Goal: Transaction & Acquisition: Purchase product/service

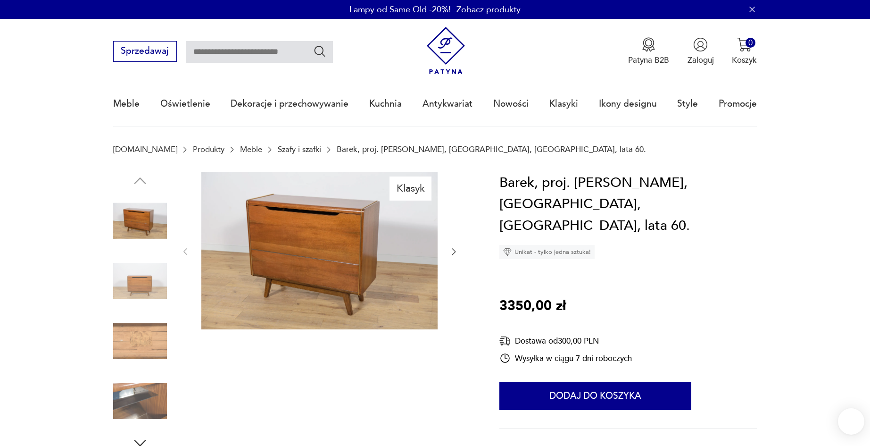
click at [149, 288] on img at bounding box center [140, 281] width 54 height 54
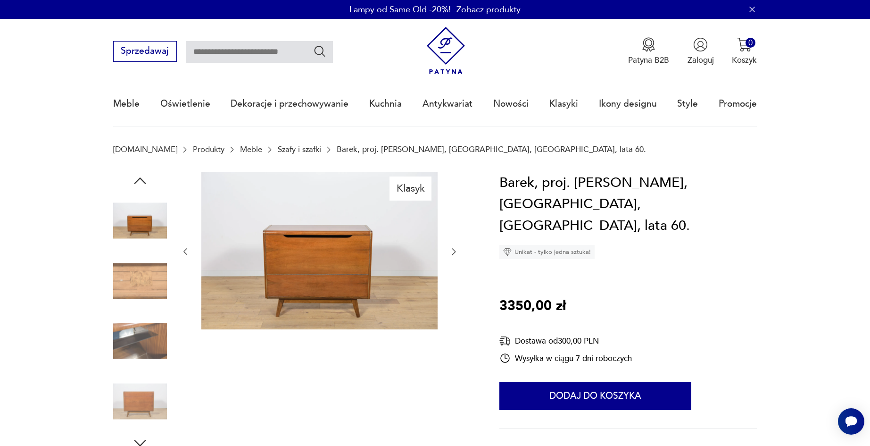
click at [143, 293] on img at bounding box center [140, 281] width 54 height 54
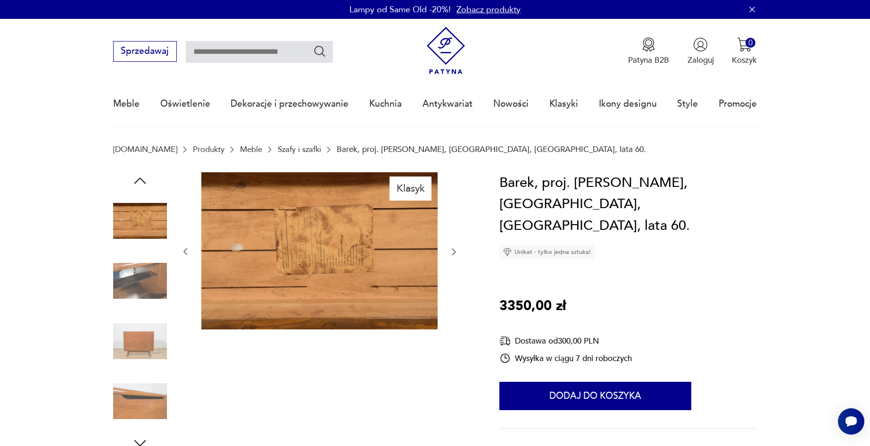
click at [142, 292] on img at bounding box center [140, 281] width 54 height 54
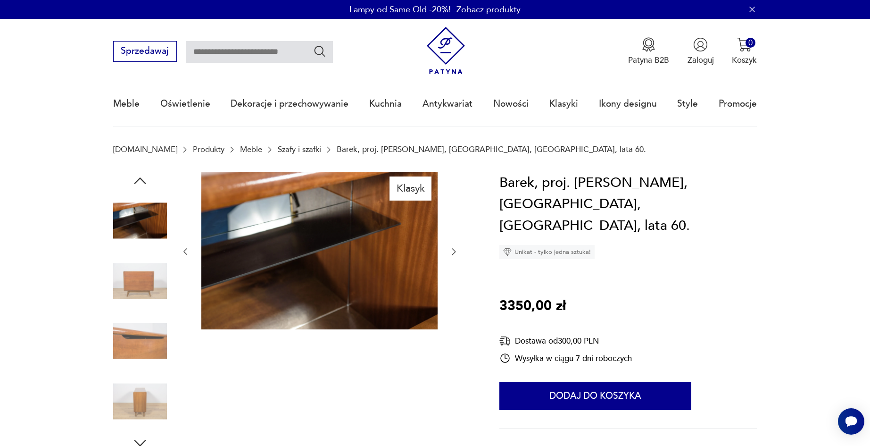
click at [142, 305] on img at bounding box center [140, 281] width 54 height 54
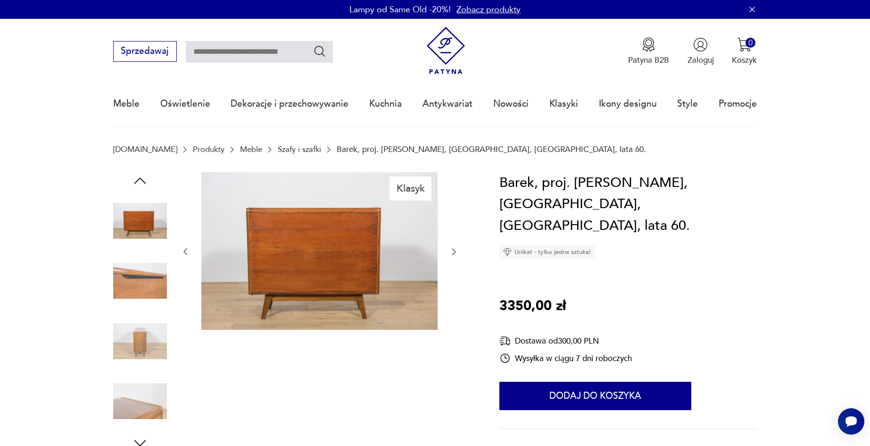
click at [134, 335] on img at bounding box center [140, 341] width 54 height 54
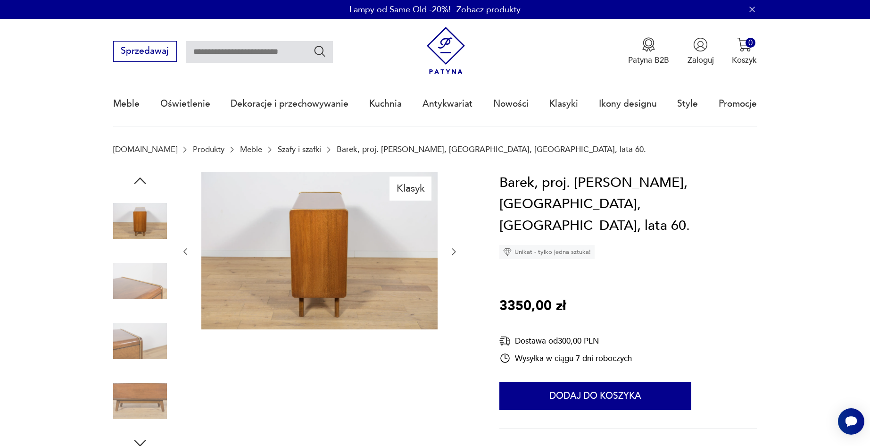
click at [127, 349] on img at bounding box center [140, 341] width 54 height 54
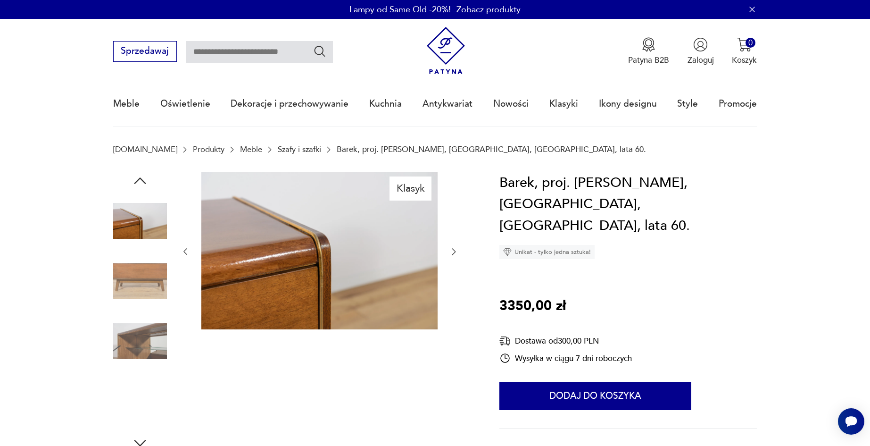
click at [132, 349] on img at bounding box center [140, 341] width 54 height 54
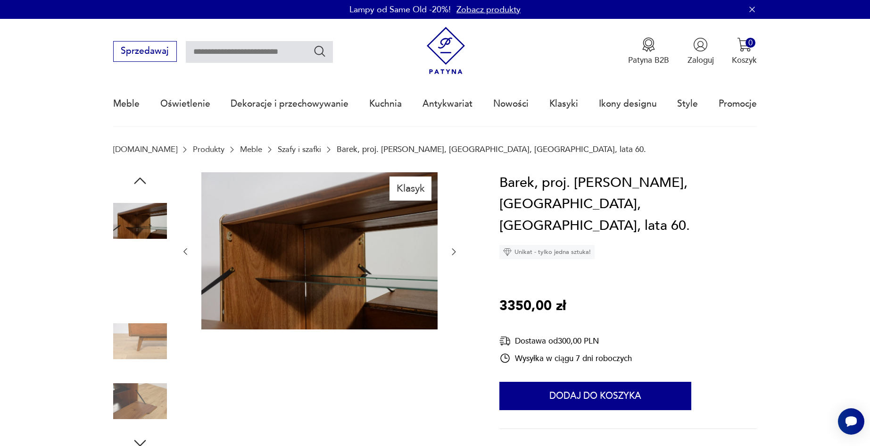
click at [132, 353] on img at bounding box center [140, 341] width 54 height 54
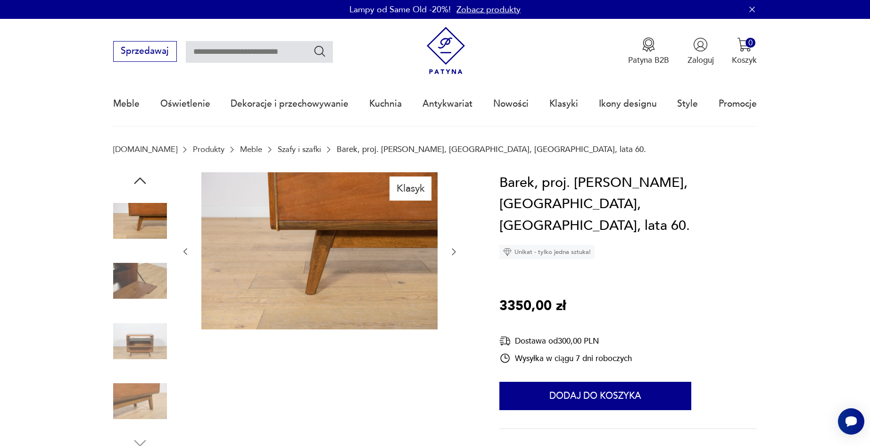
click at [135, 385] on img at bounding box center [140, 401] width 54 height 54
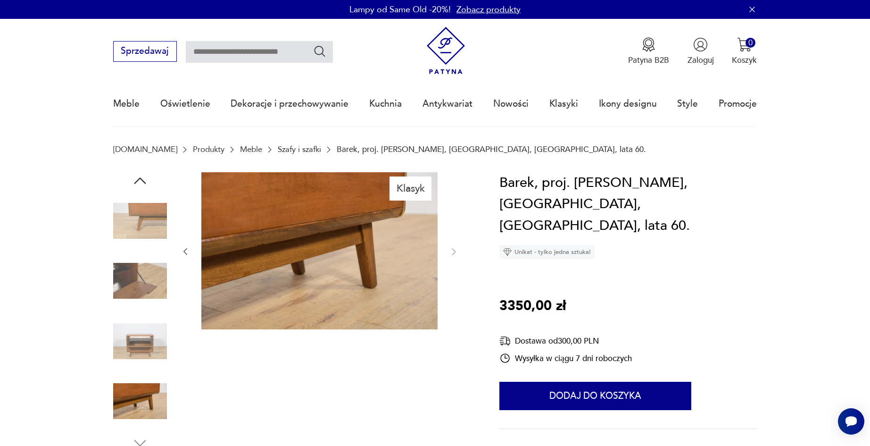
type input "*****"
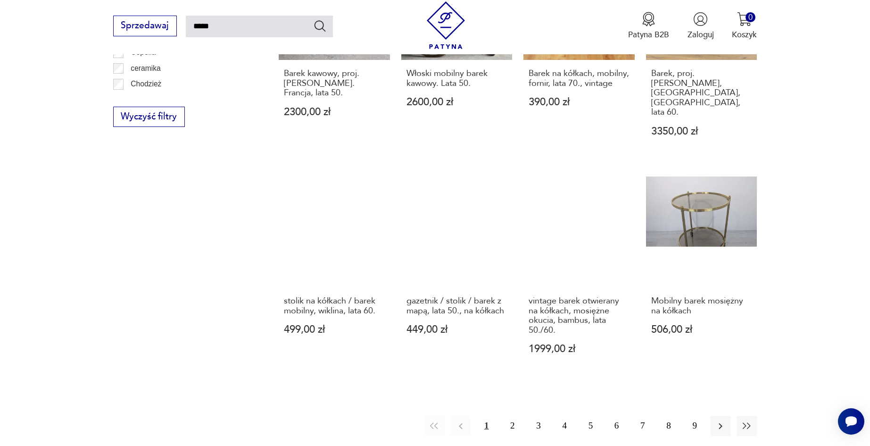
scroll to position [856, 0]
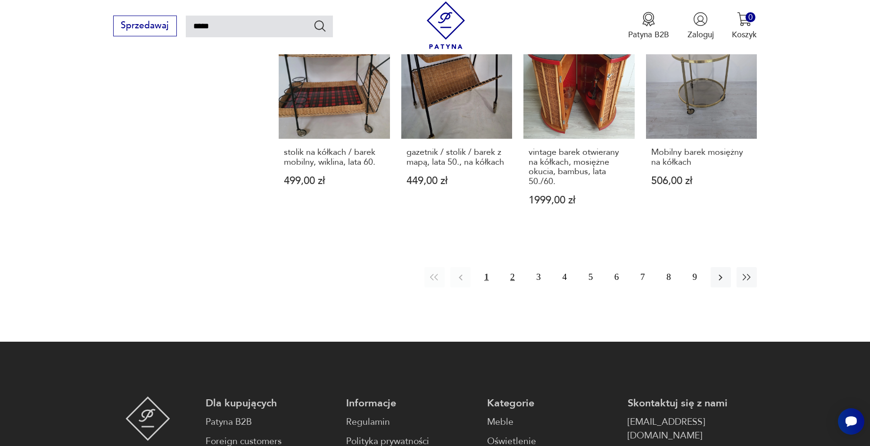
click at [514, 267] on button "2" at bounding box center [512, 277] width 20 height 20
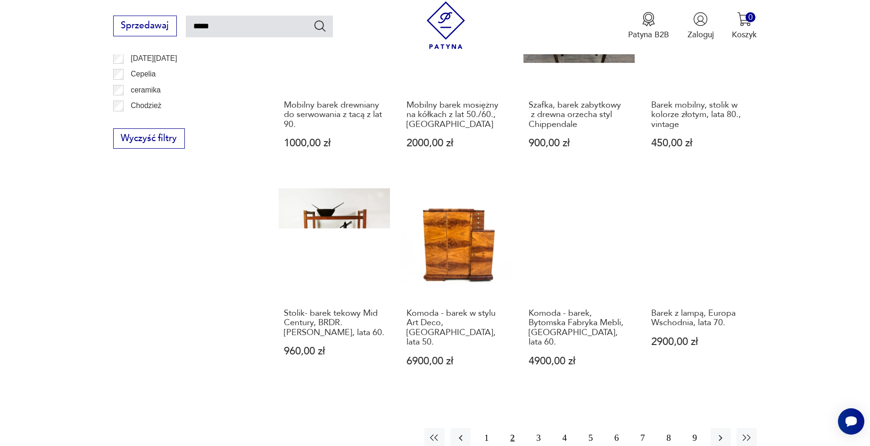
scroll to position [715, 0]
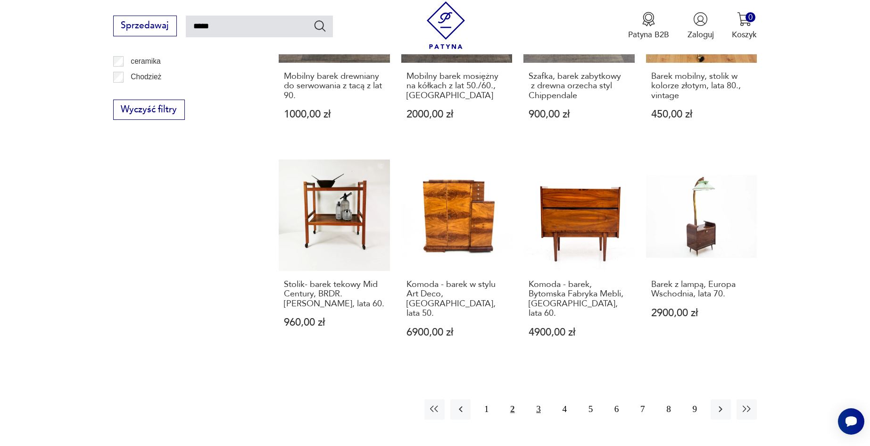
click at [534, 399] on button "3" at bounding box center [538, 409] width 20 height 20
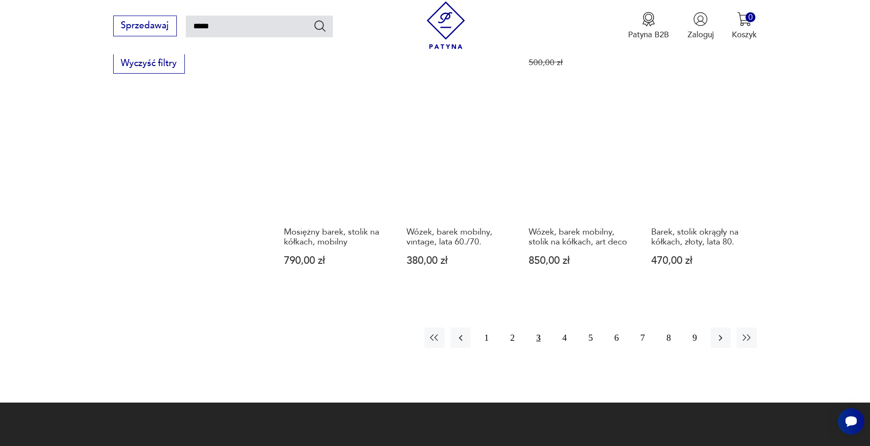
scroll to position [762, 0]
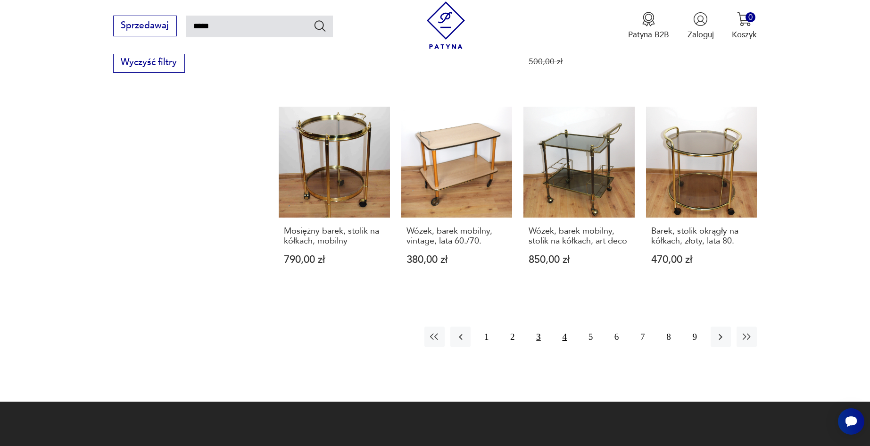
click at [568, 337] on button "4" at bounding box center [565, 336] width 20 height 20
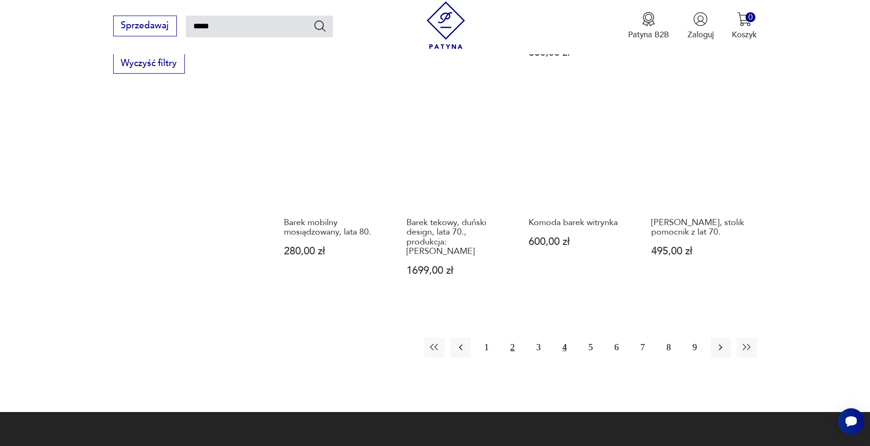
scroll to position [762, 0]
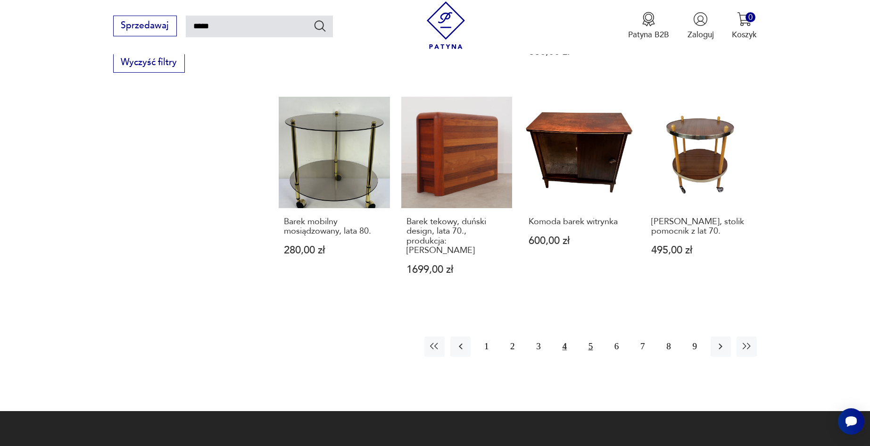
click at [589, 336] on button "5" at bounding box center [591, 346] width 20 height 20
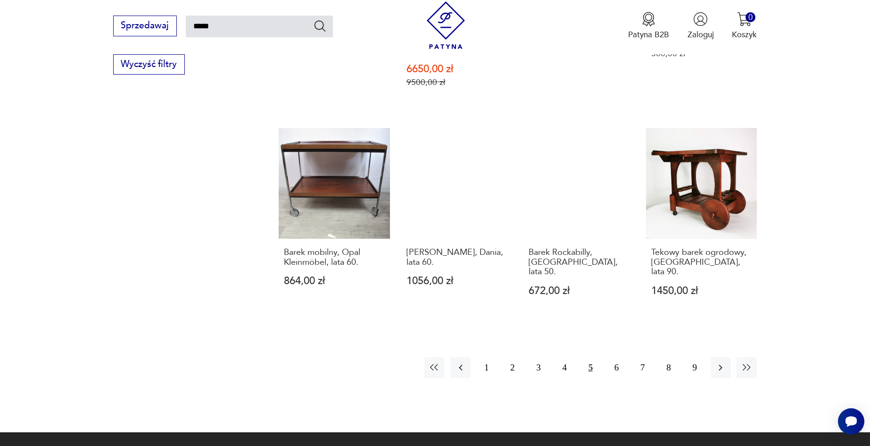
scroll to position [762, 0]
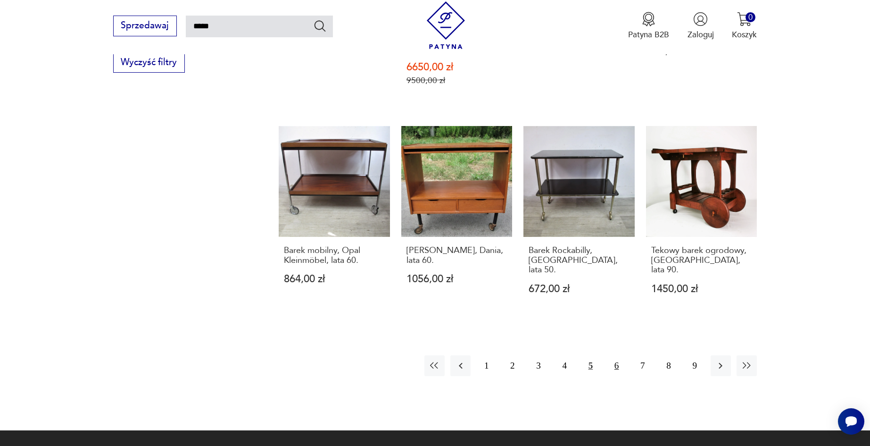
click at [616, 355] on button "6" at bounding box center [617, 365] width 20 height 20
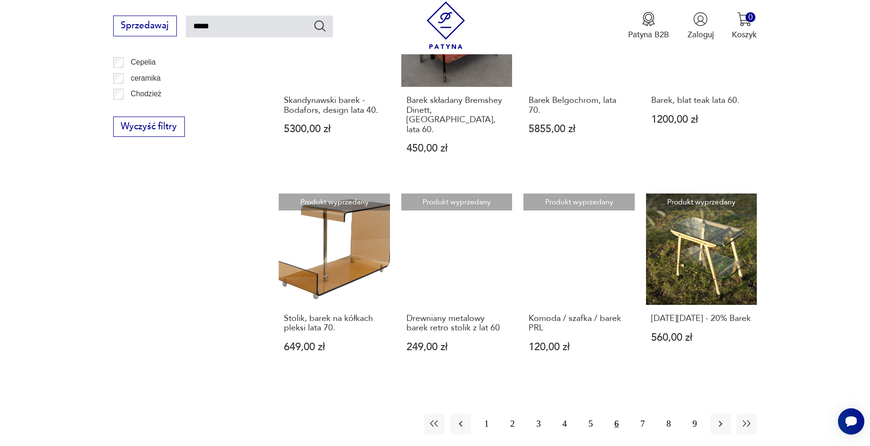
scroll to position [715, 0]
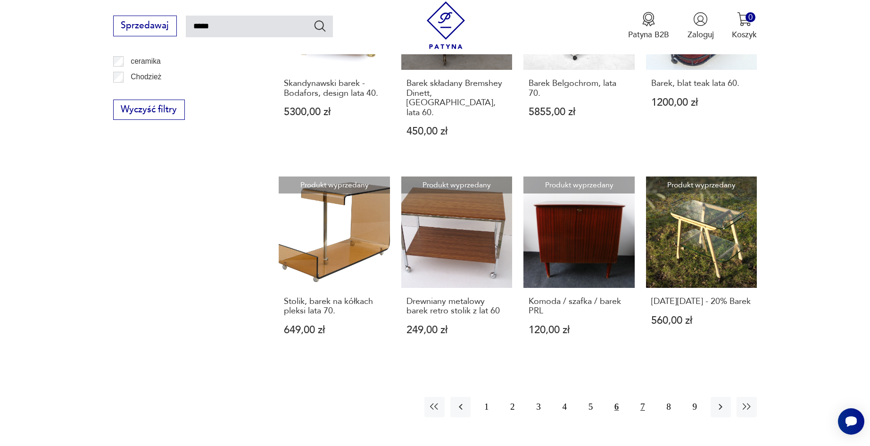
click at [639, 397] on button "7" at bounding box center [642, 407] width 20 height 20
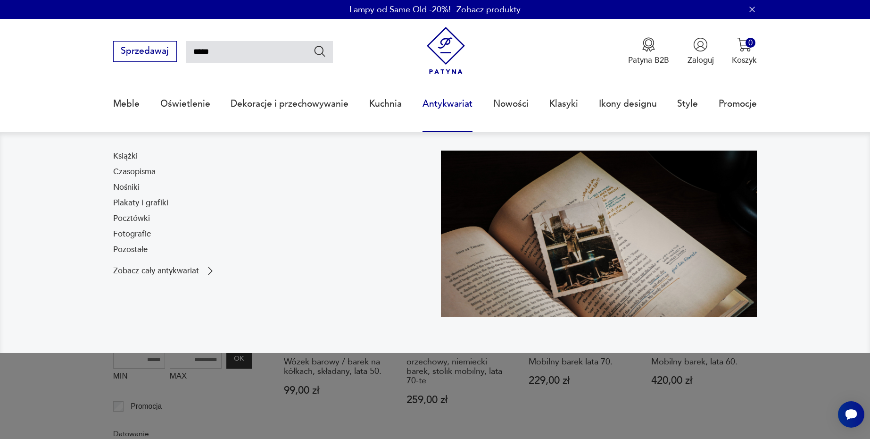
click at [458, 105] on link "Antykwariat" at bounding box center [448, 103] width 50 height 43
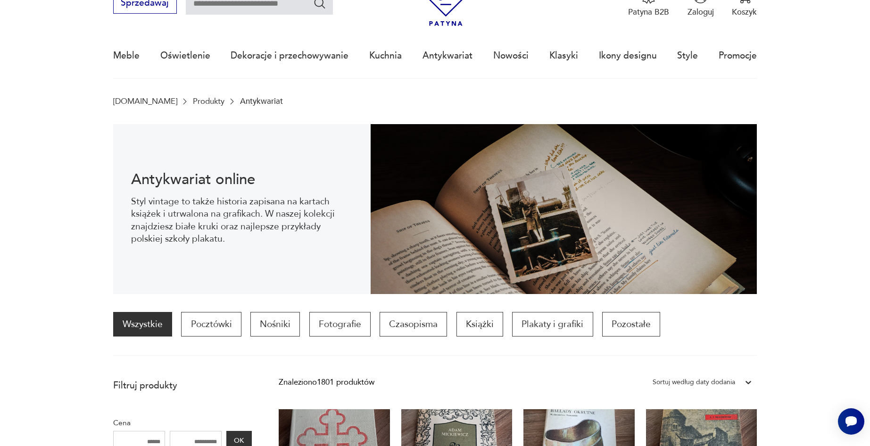
scroll to position [94, 0]
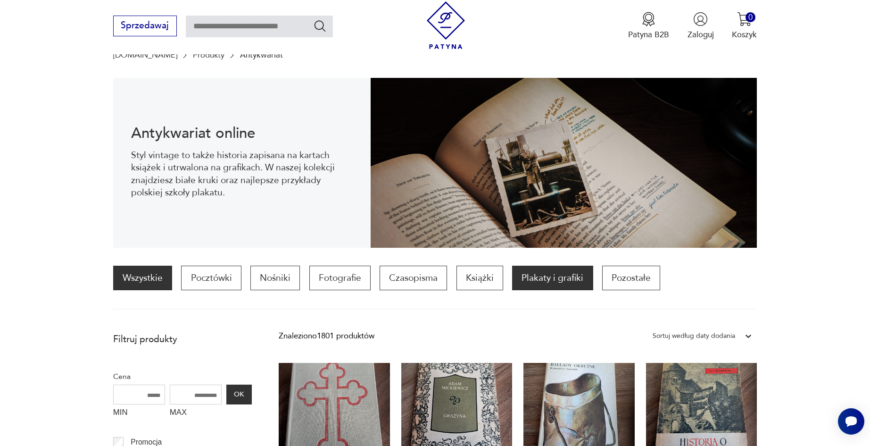
click at [532, 275] on p "Plakaty i grafiki" at bounding box center [552, 278] width 81 height 25
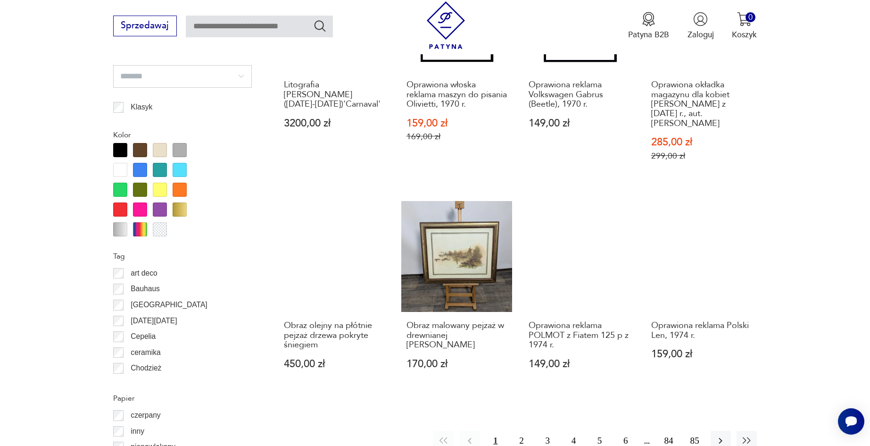
scroll to position [988, 0]
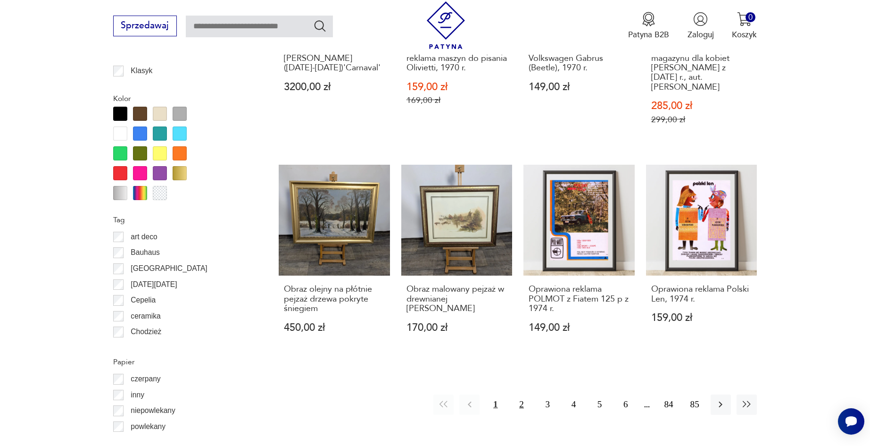
click at [518, 394] on button "2" at bounding box center [521, 404] width 20 height 20
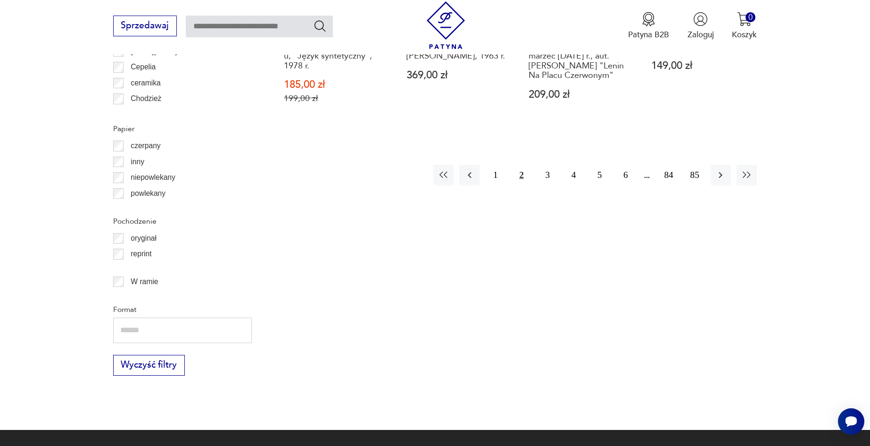
scroll to position [1223, 0]
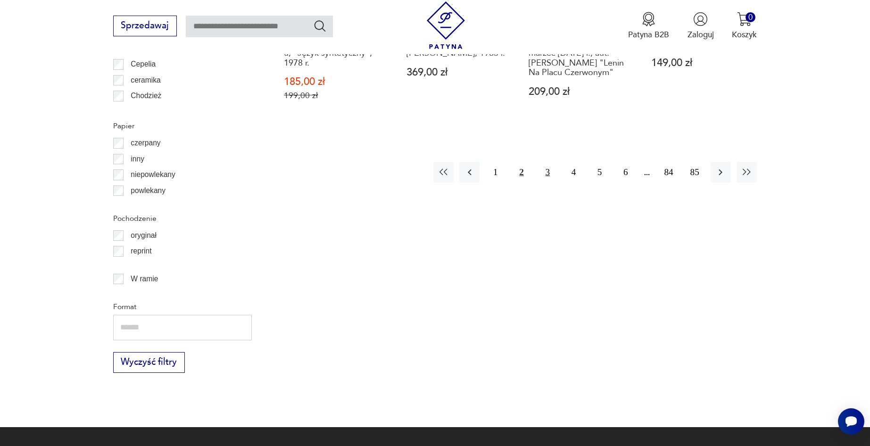
click at [552, 164] on button "3" at bounding box center [548, 172] width 20 height 20
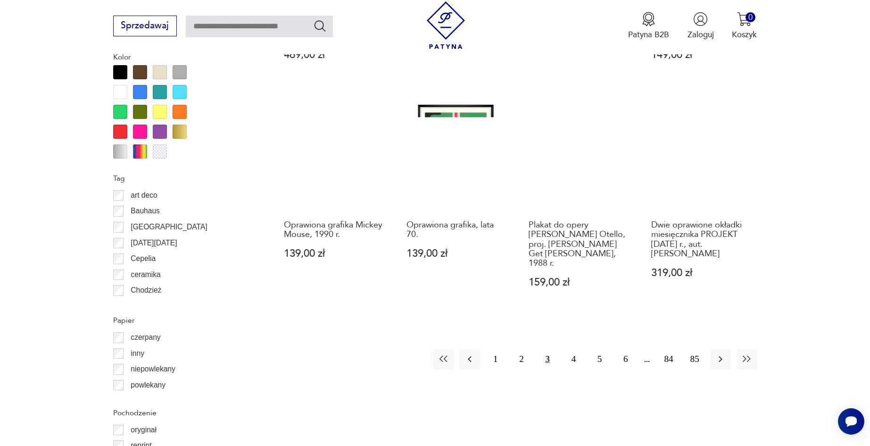
scroll to position [1035, 0]
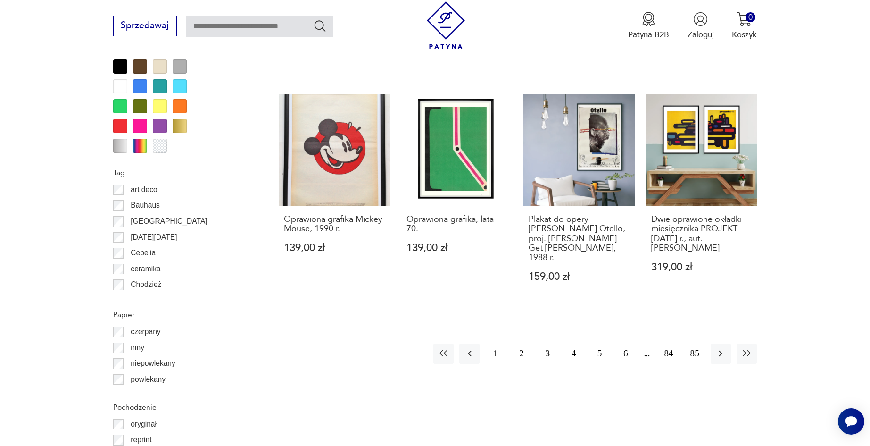
click at [578, 343] on button "4" at bounding box center [574, 353] width 20 height 20
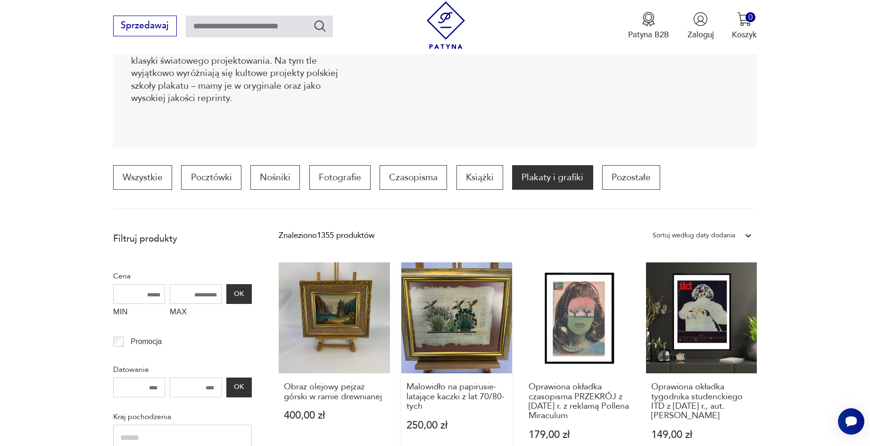
scroll to position [186, 0]
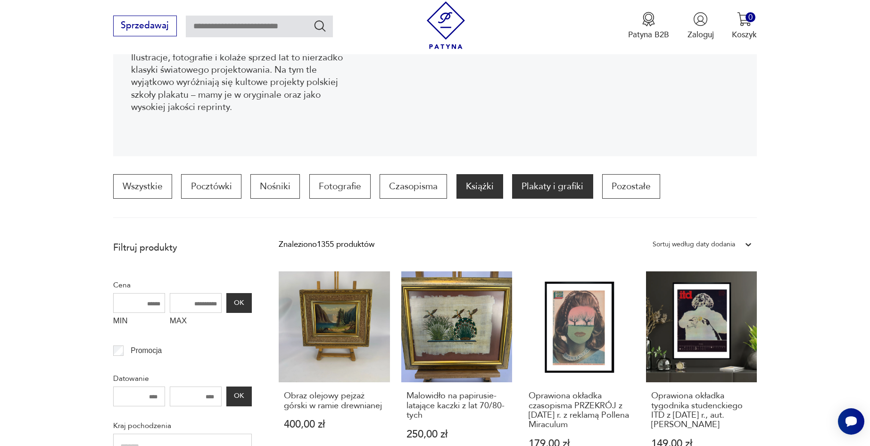
click at [474, 180] on p "Książki" at bounding box center [480, 186] width 47 height 25
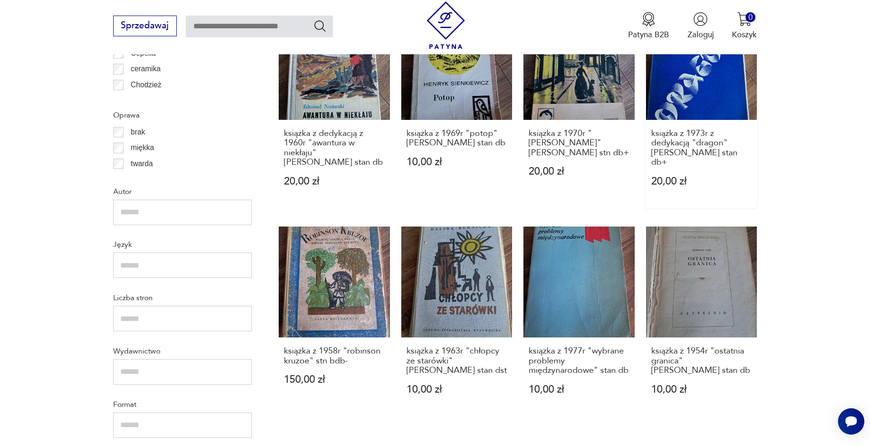
scroll to position [1129, 0]
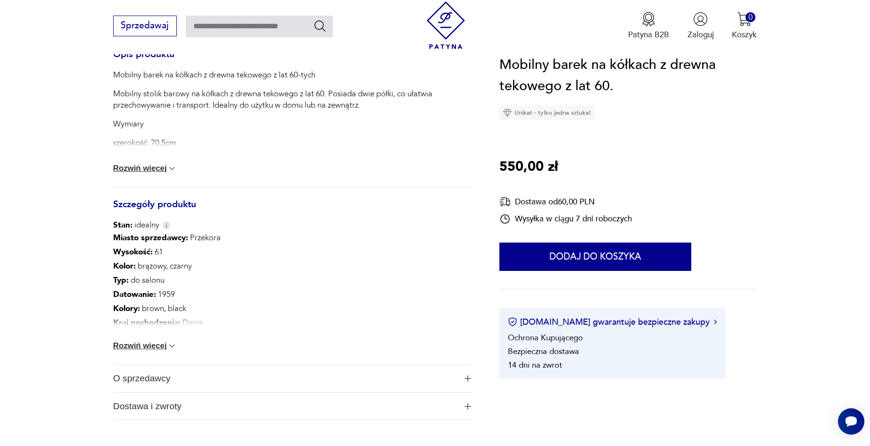
scroll to position [472, 0]
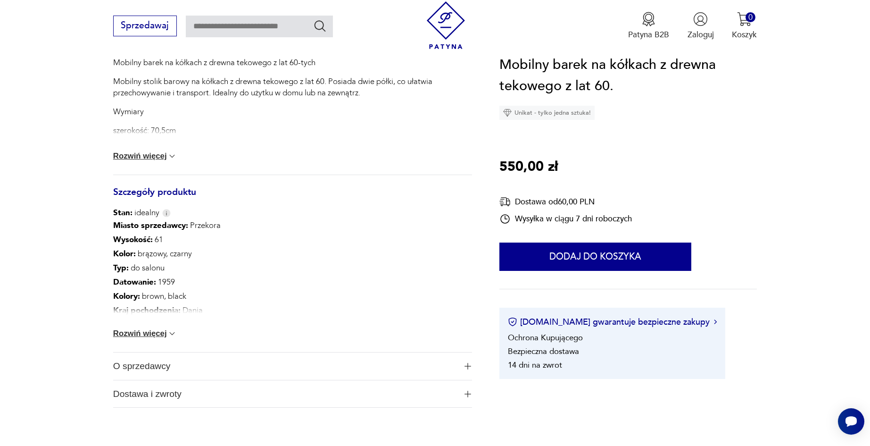
click at [135, 152] on button "Rozwiń więcej" at bounding box center [145, 155] width 64 height 9
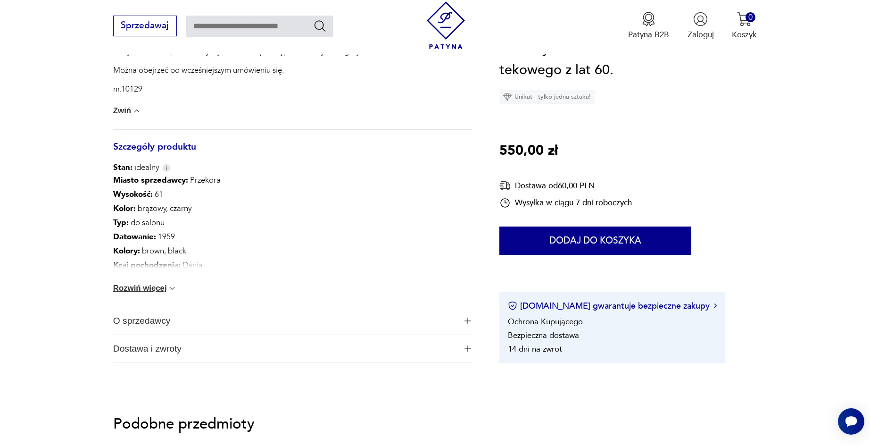
scroll to position [660, 0]
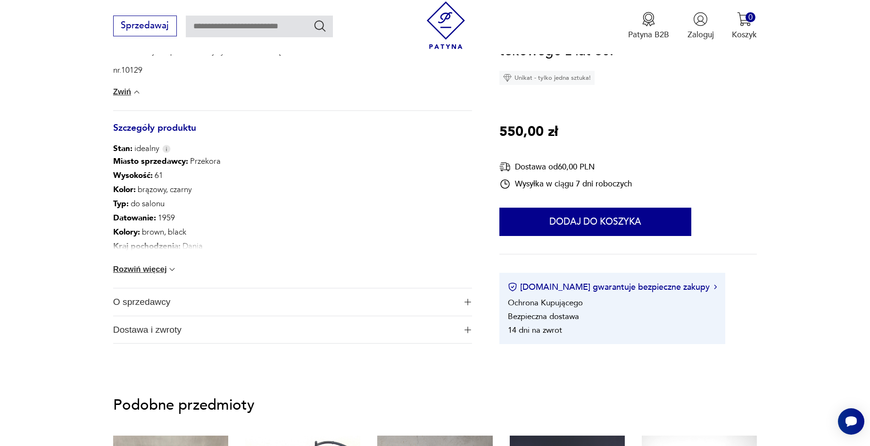
click at [152, 265] on button "Rozwiń więcej" at bounding box center [145, 269] width 64 height 9
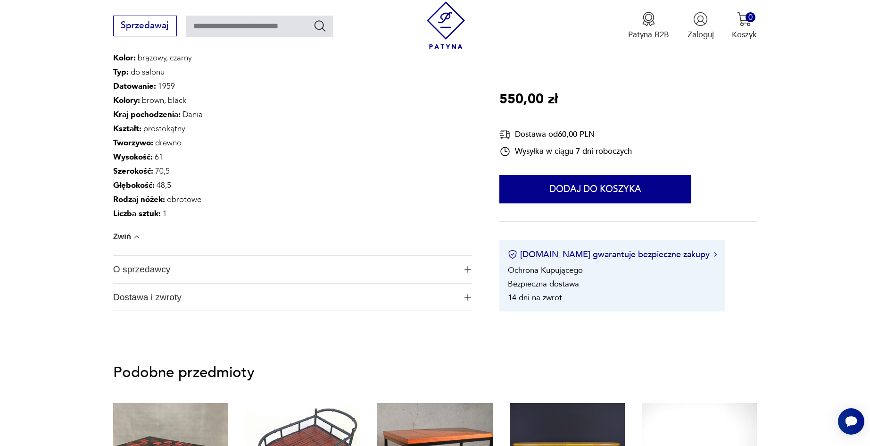
scroll to position [849, 0]
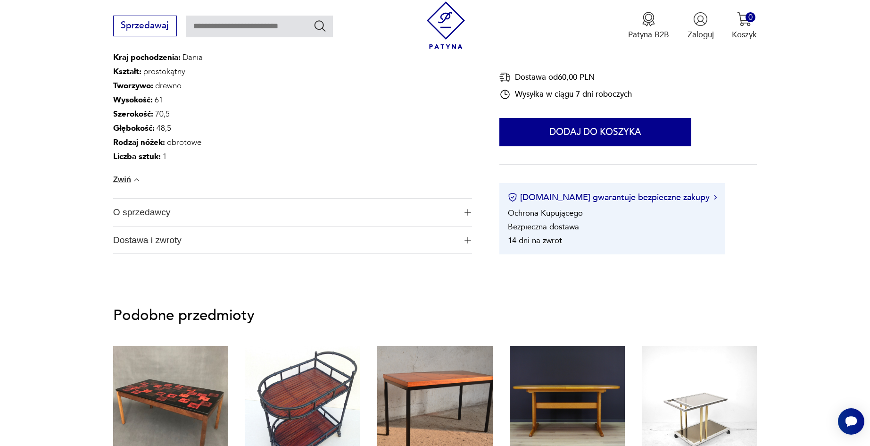
click at [263, 212] on span "O sprzedawcy" at bounding box center [285, 212] width 344 height 27
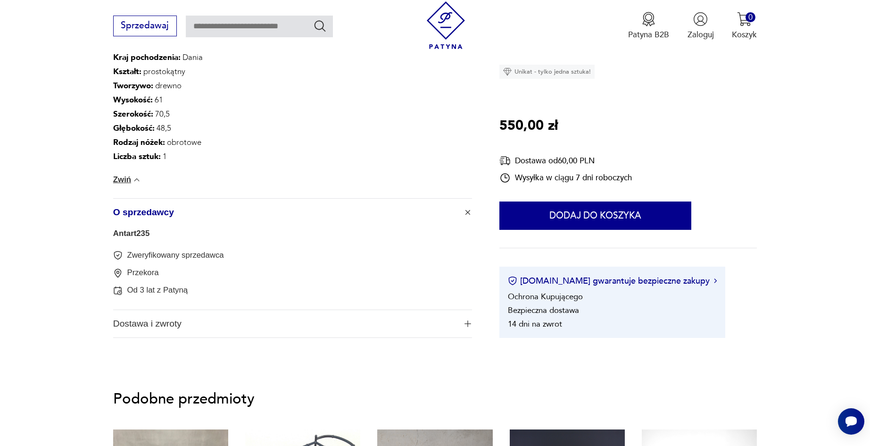
click at [263, 212] on span "O sprzedawcy" at bounding box center [285, 212] width 344 height 27
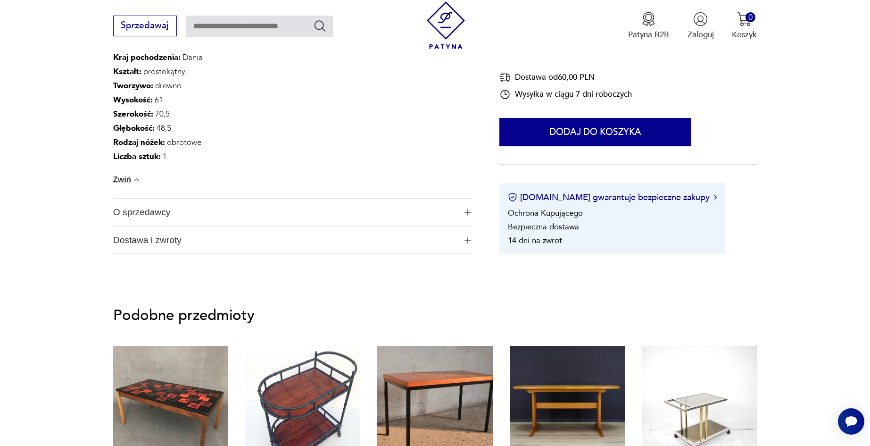
click at [222, 241] on span "Dostawa i zwroty" at bounding box center [285, 239] width 344 height 27
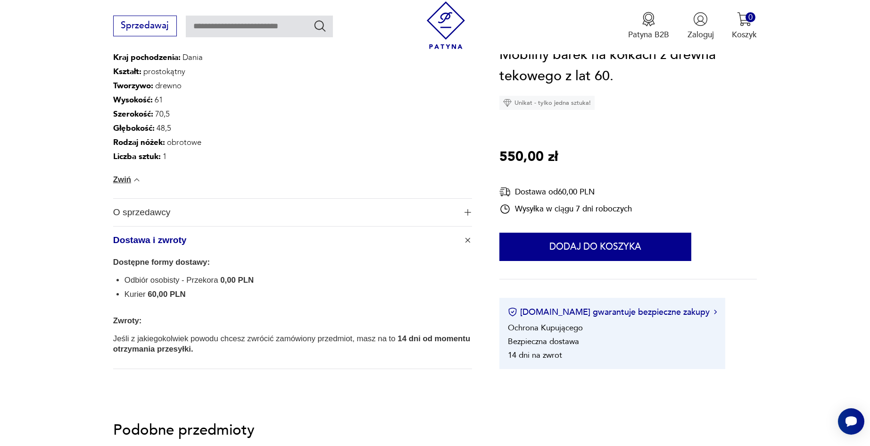
click at [222, 240] on span "Dostawa i zwroty" at bounding box center [285, 239] width 344 height 27
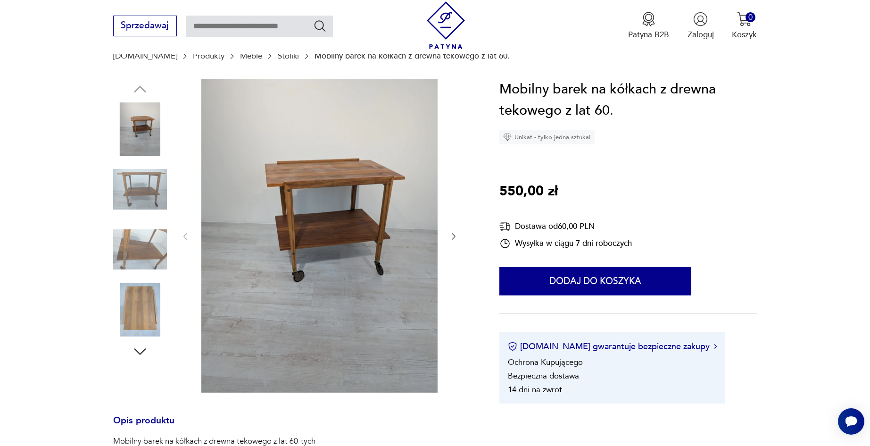
scroll to position [94, 0]
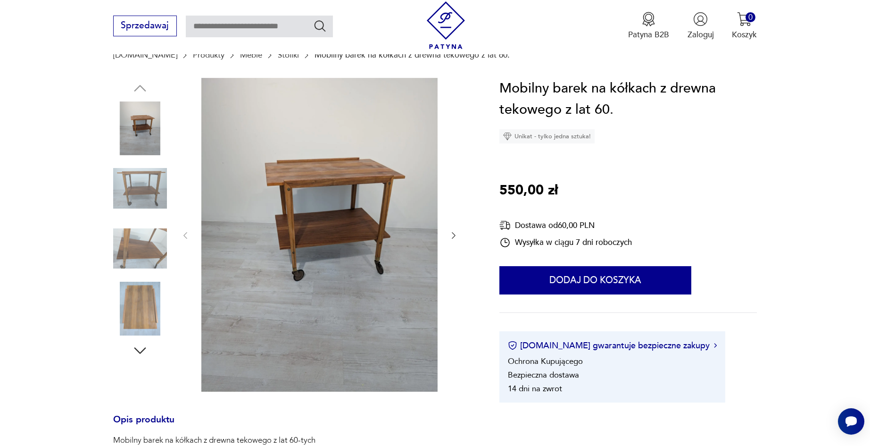
click at [145, 242] on img at bounding box center [140, 249] width 54 height 54
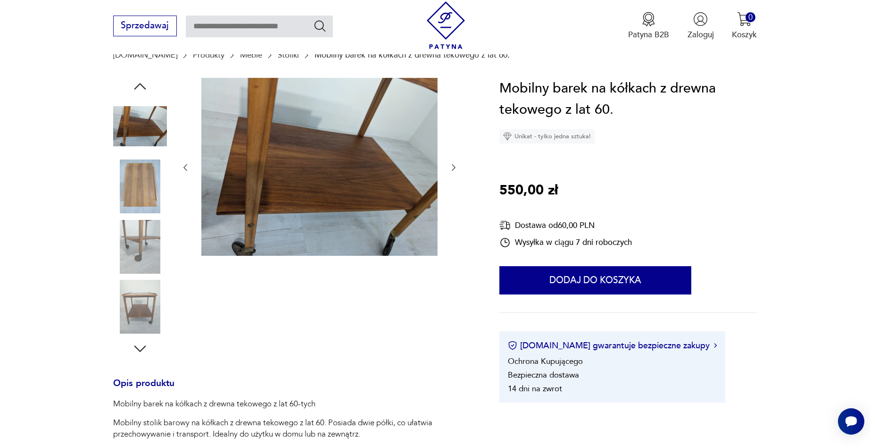
click at [142, 139] on img at bounding box center [140, 127] width 54 height 54
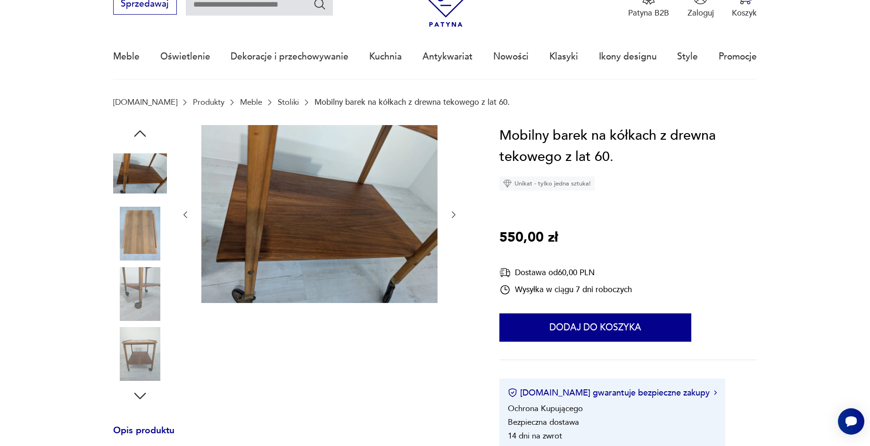
scroll to position [0, 0]
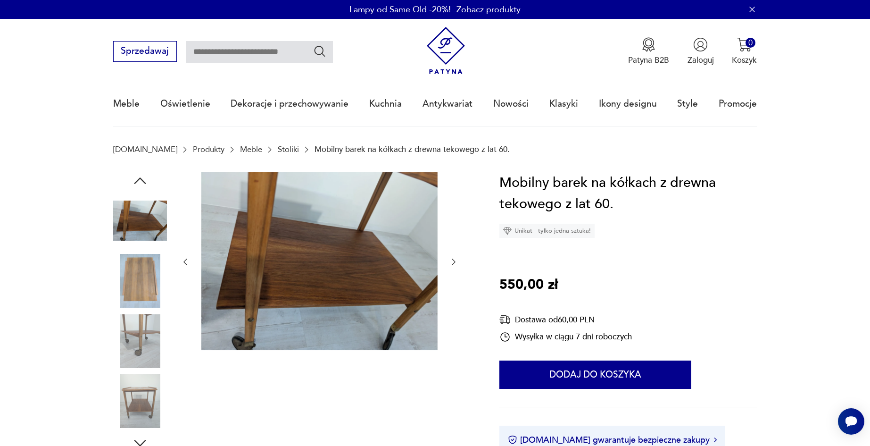
click at [142, 264] on img at bounding box center [140, 281] width 54 height 54
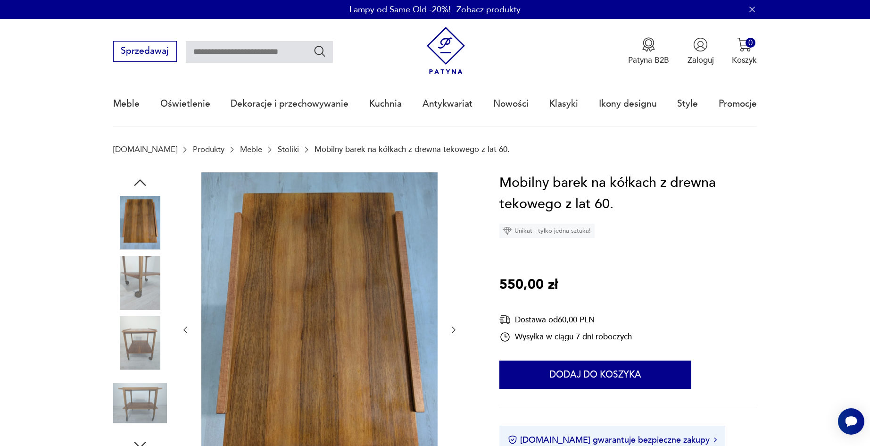
click at [136, 332] on img at bounding box center [140, 343] width 54 height 54
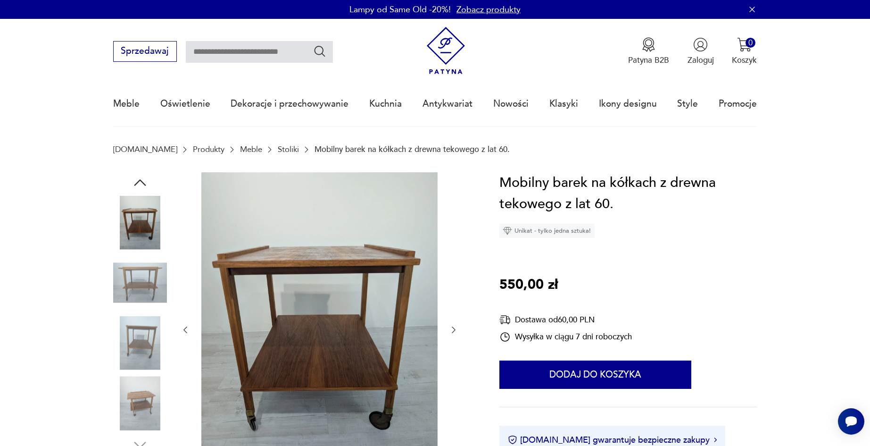
click at [145, 405] on img at bounding box center [140, 403] width 54 height 54
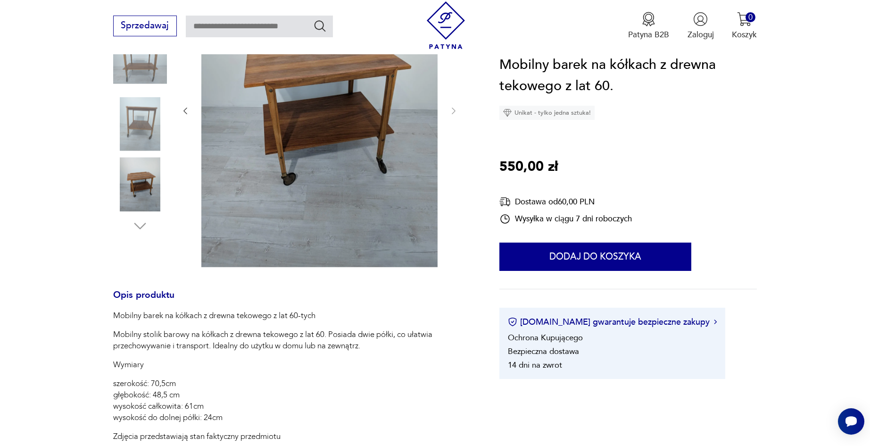
scroll to position [236, 0]
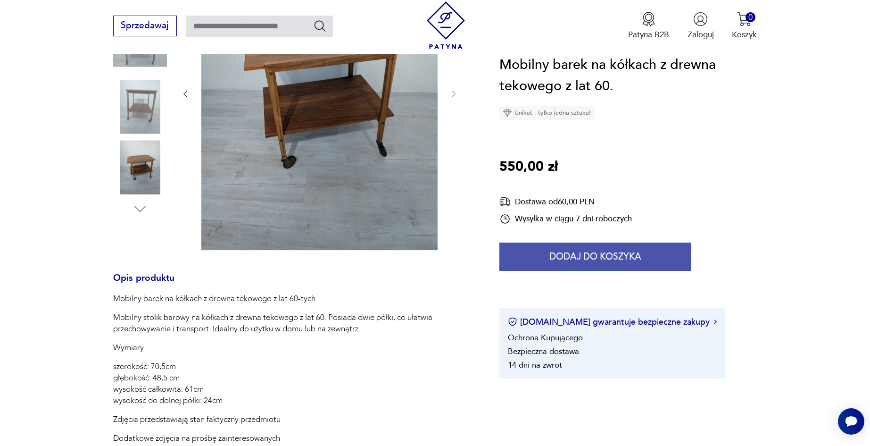
click at [626, 252] on button "Dodaj do koszyka" at bounding box center [595, 256] width 192 height 28
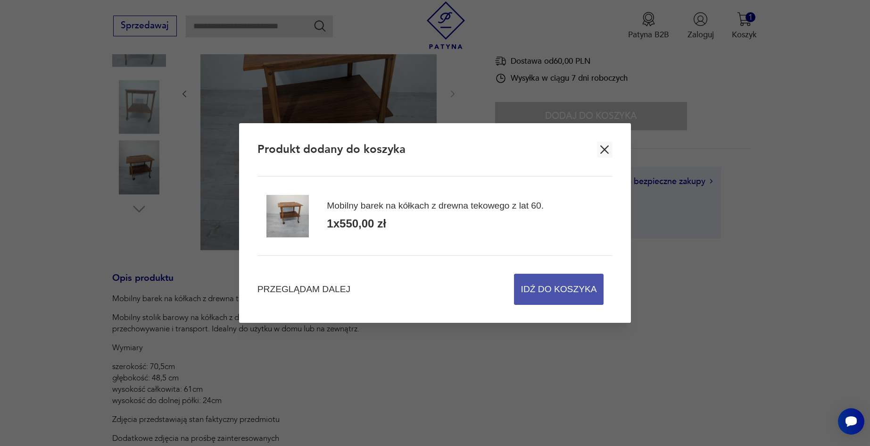
click at [582, 280] on span "Idź do koszyka" at bounding box center [559, 289] width 76 height 30
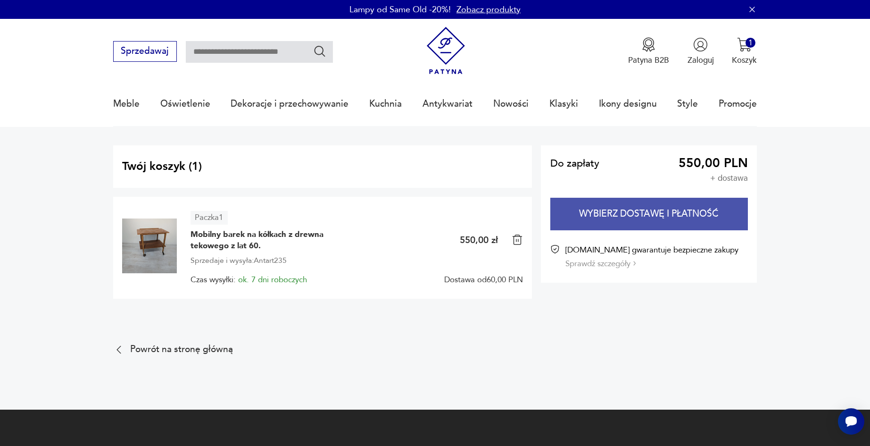
click at [634, 214] on button "Wybierz dostawę i płatność" at bounding box center [649, 214] width 198 height 33
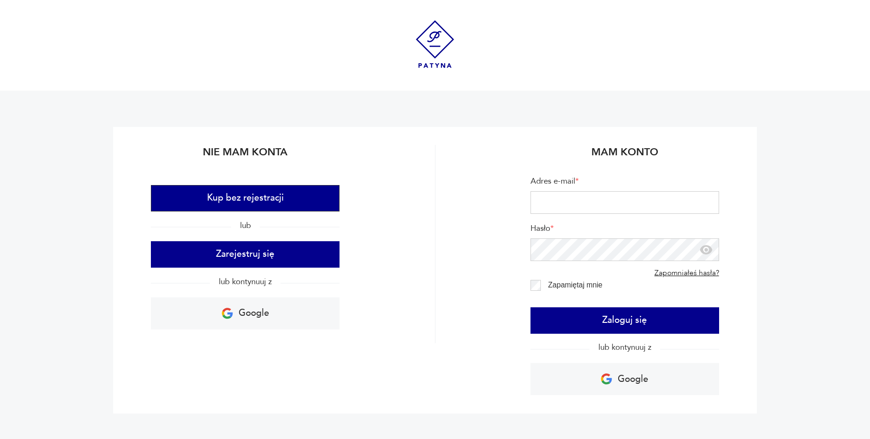
click at [297, 192] on button "Kup bez rejestracji" at bounding box center [245, 198] width 189 height 26
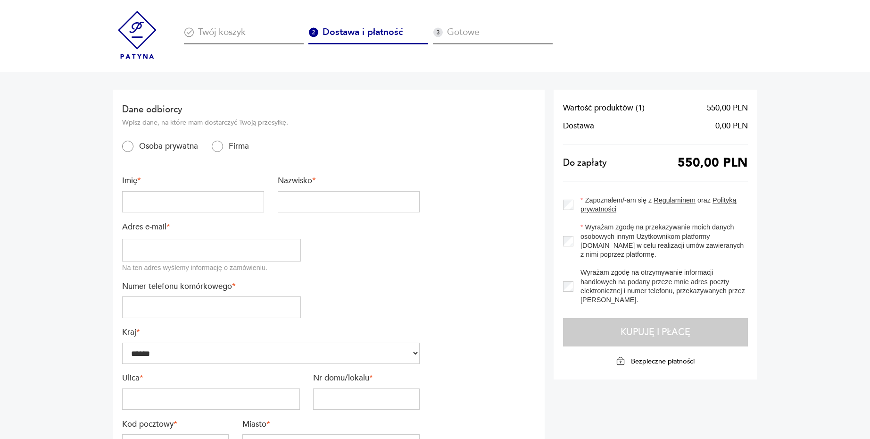
click at [227, 199] on input "text" at bounding box center [193, 202] width 142 height 22
type input "*****"
type input "**********"
type input "*********"
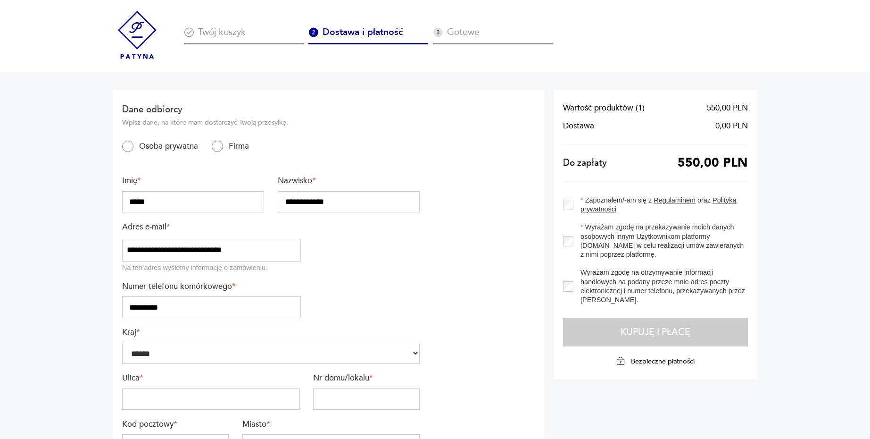
type input "*********"
type input "**"
type input "******"
click at [352, 198] on input "**********" at bounding box center [349, 202] width 142 height 22
type input "**********"
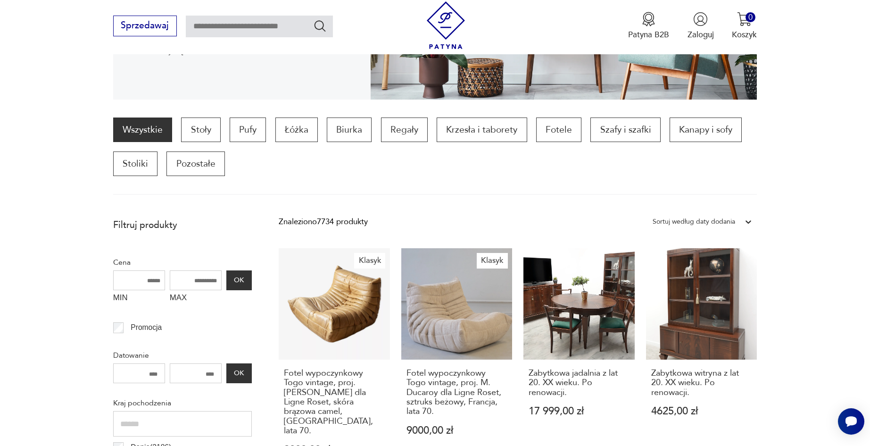
scroll to position [219, 0]
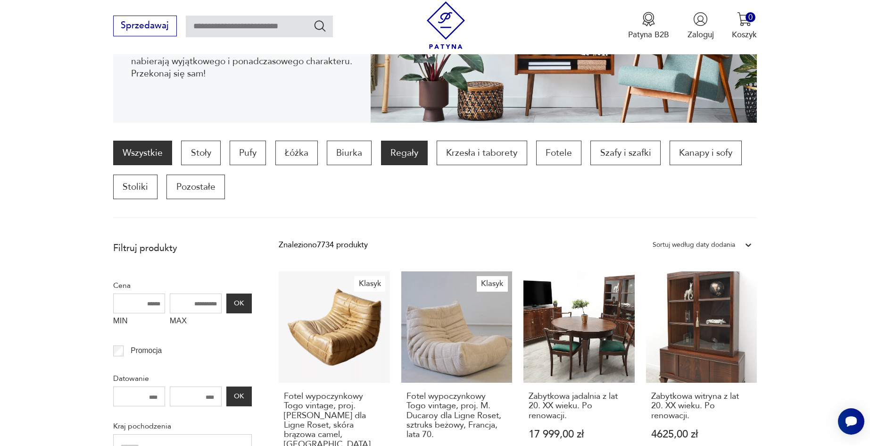
click at [418, 156] on p "Regały" at bounding box center [404, 153] width 47 height 25
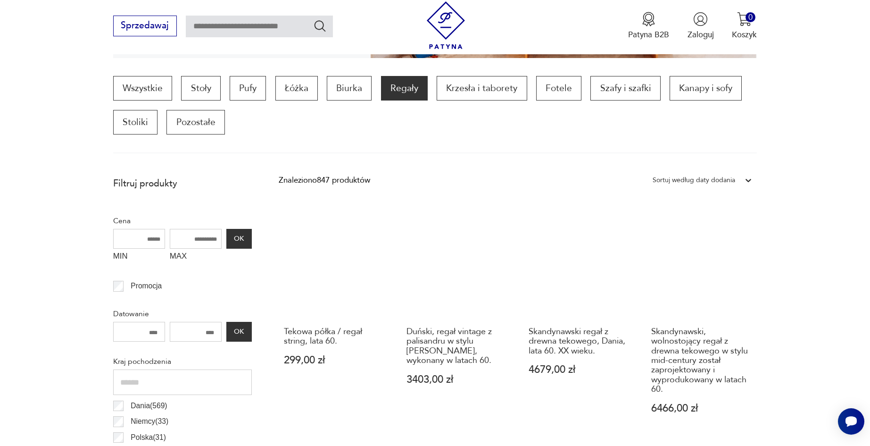
scroll to position [267, 0]
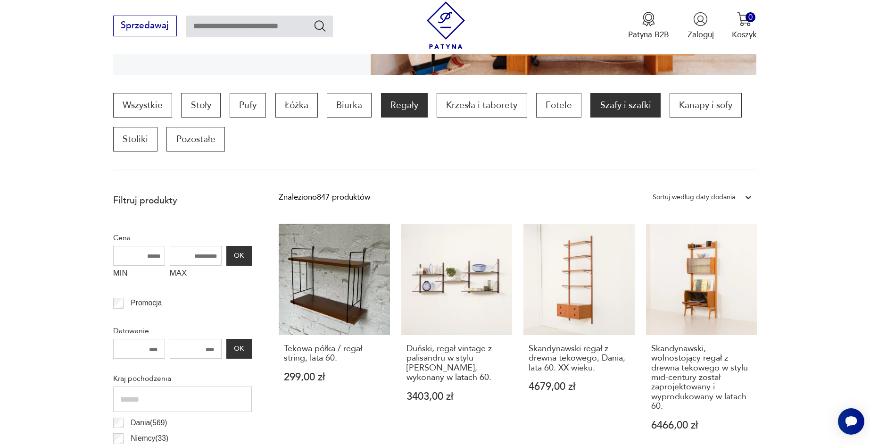
click at [615, 112] on p "Szafy i szafki" at bounding box center [626, 105] width 70 height 25
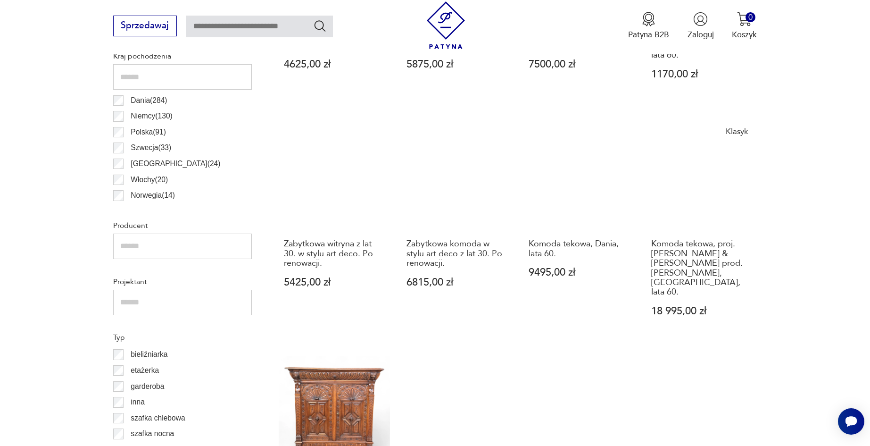
scroll to position [603, 0]
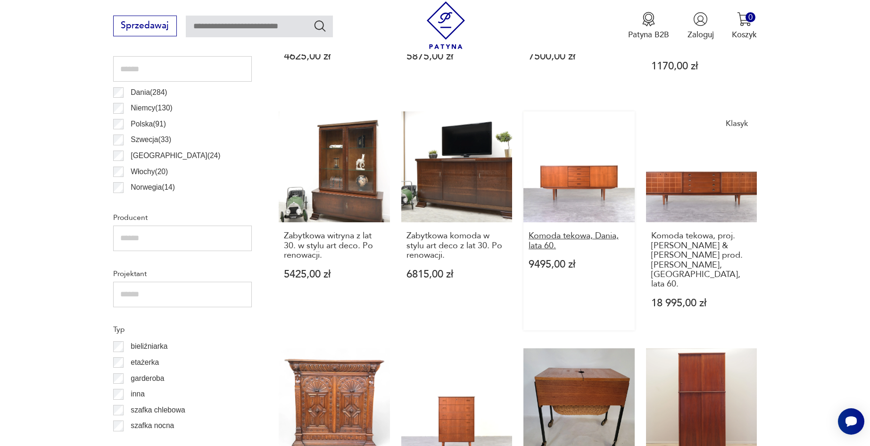
click at [567, 231] on h3 "Komoda tekowa, Dania, lata 60." at bounding box center [579, 240] width 101 height 19
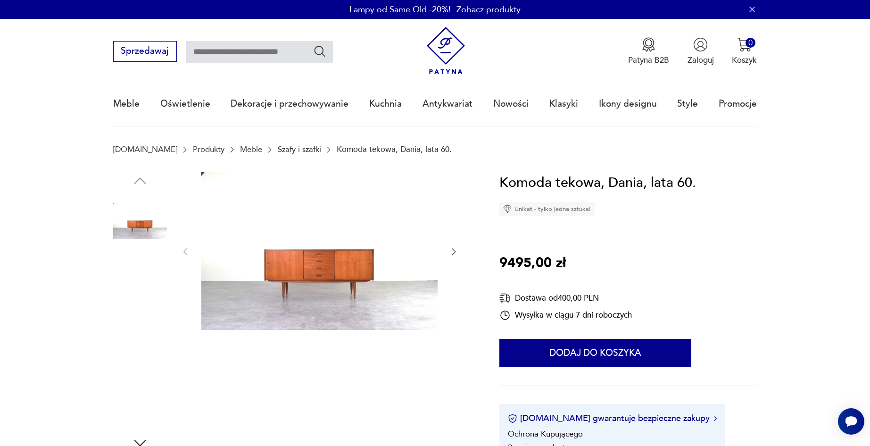
scroll to position [141, 0]
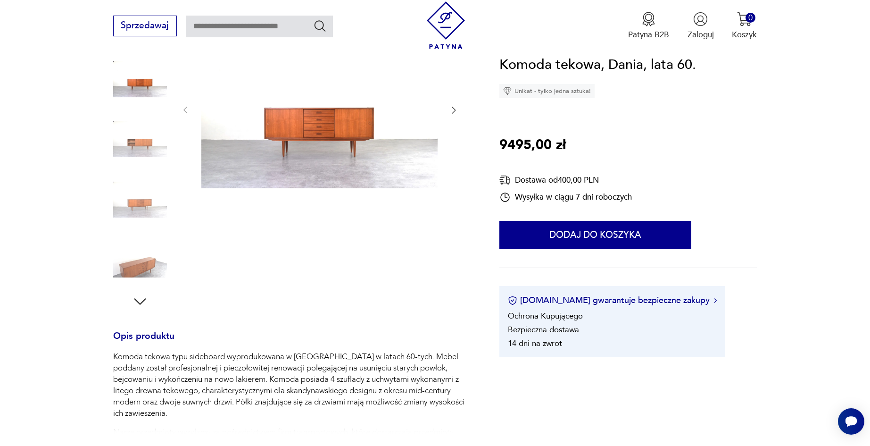
click at [150, 193] on img at bounding box center [140, 200] width 54 height 54
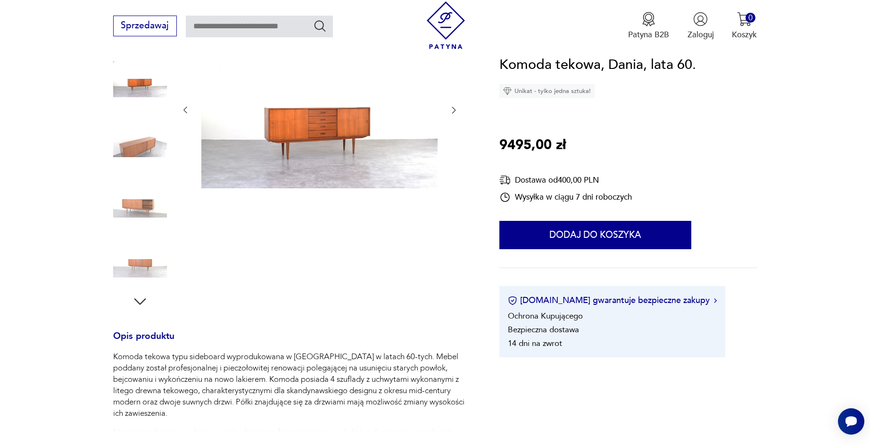
click at [144, 212] on img at bounding box center [140, 200] width 54 height 54
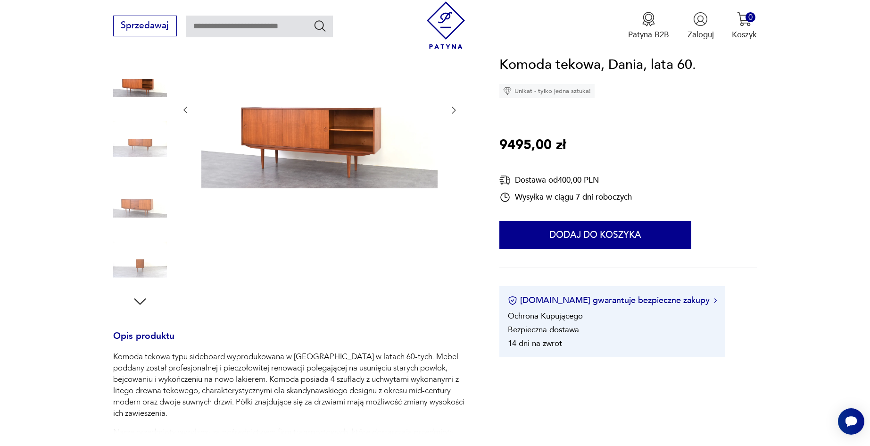
click at [140, 195] on img at bounding box center [140, 200] width 54 height 54
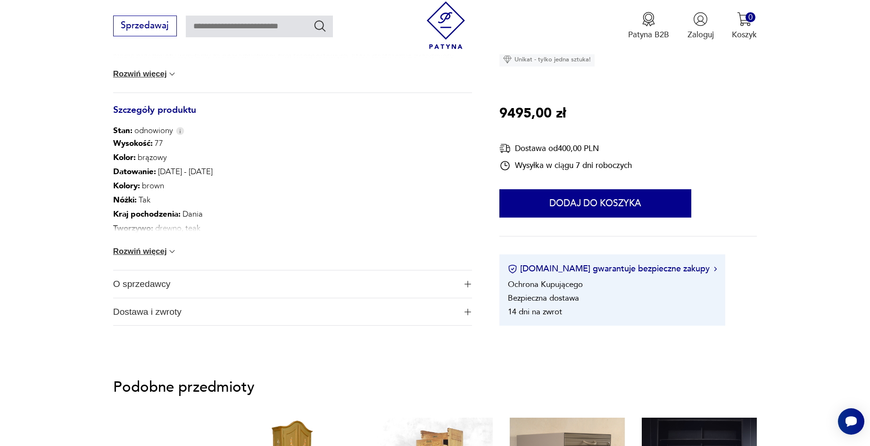
scroll to position [519, 0]
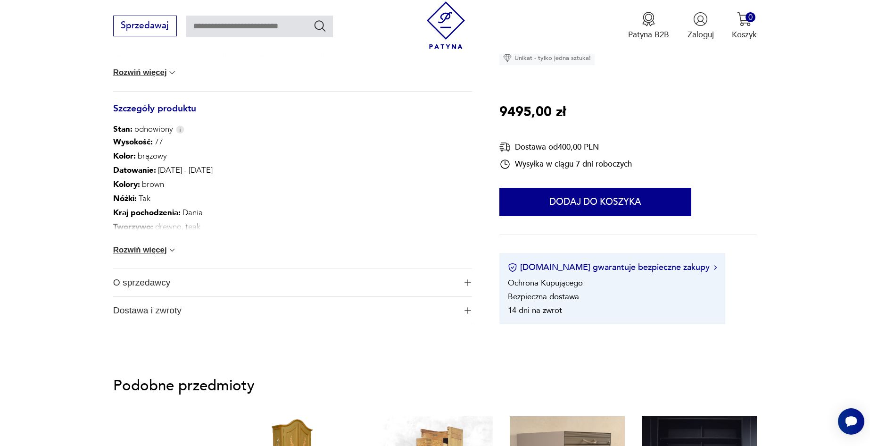
click at [145, 248] on button "Rozwiń więcej" at bounding box center [145, 249] width 64 height 9
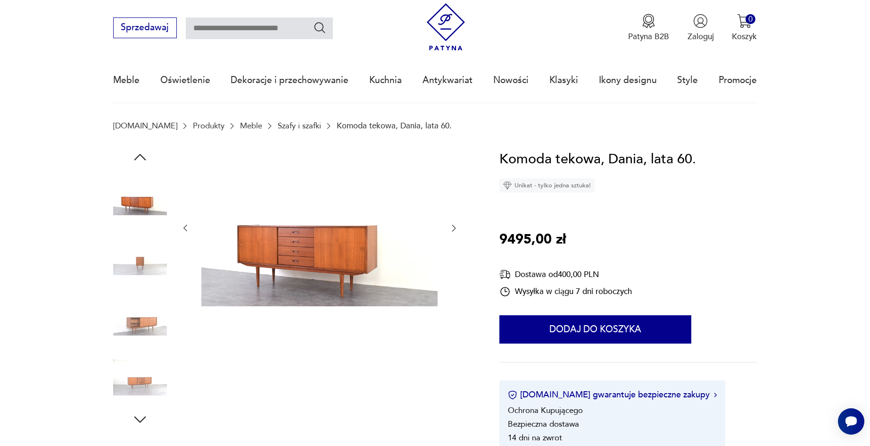
scroll to position [0, 0]
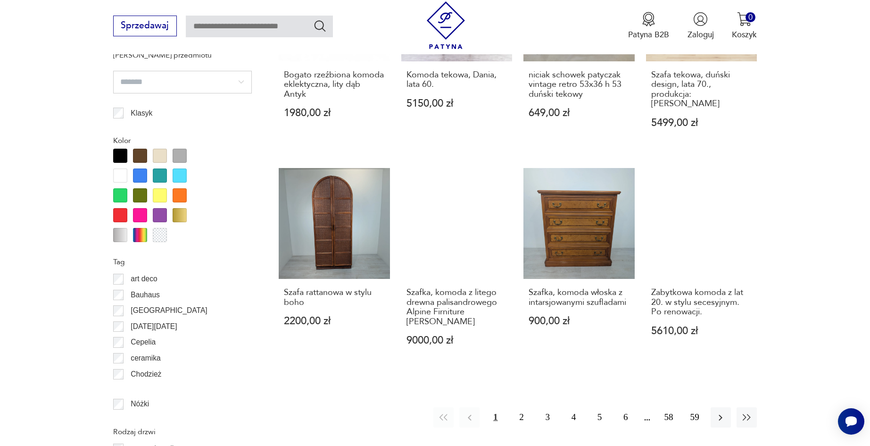
scroll to position [1027, 0]
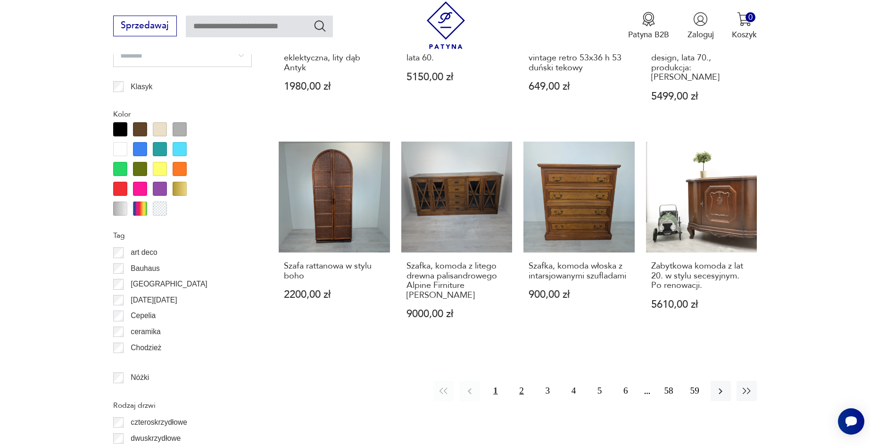
click at [520, 381] on button "2" at bounding box center [521, 391] width 20 height 20
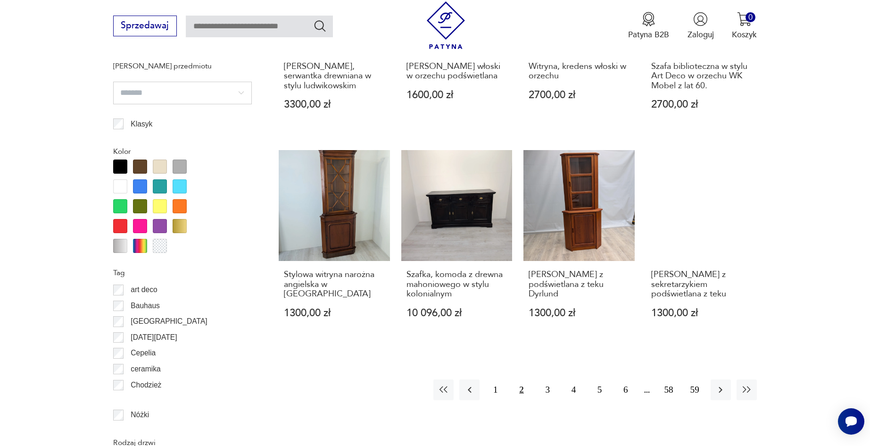
scroll to position [1027, 0]
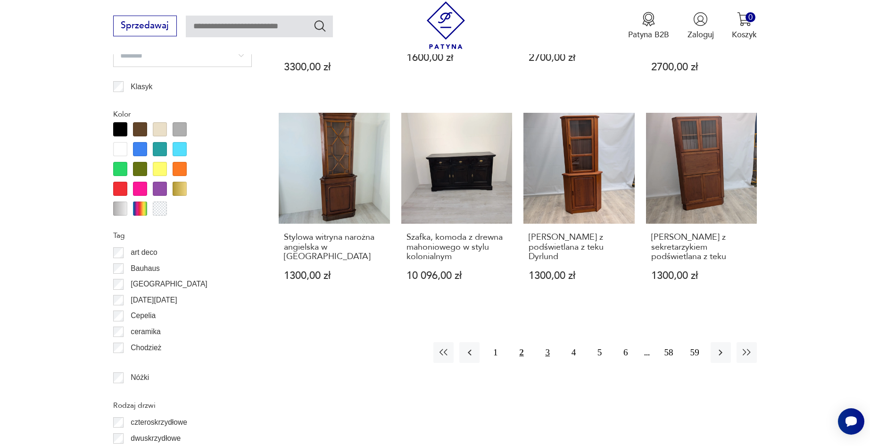
click at [545, 352] on button "3" at bounding box center [548, 352] width 20 height 20
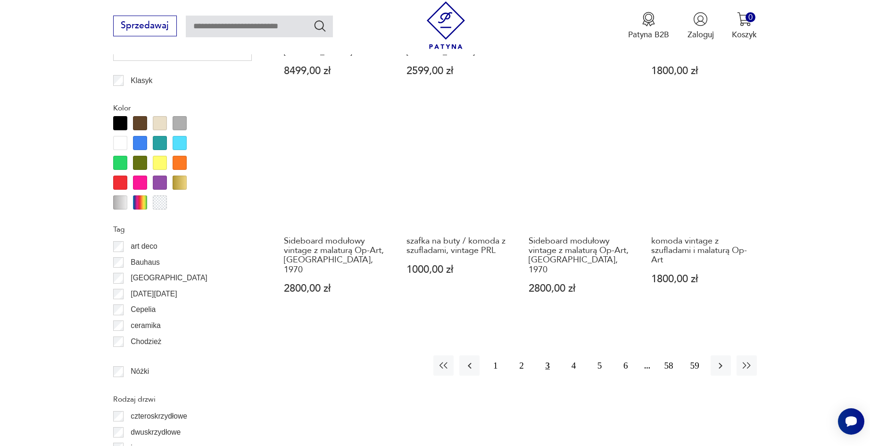
scroll to position [1074, 0]
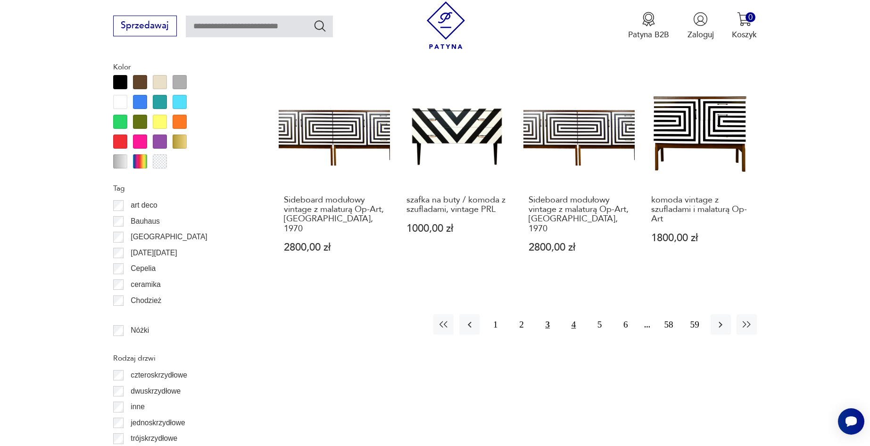
click at [577, 314] on button "4" at bounding box center [574, 324] width 20 height 20
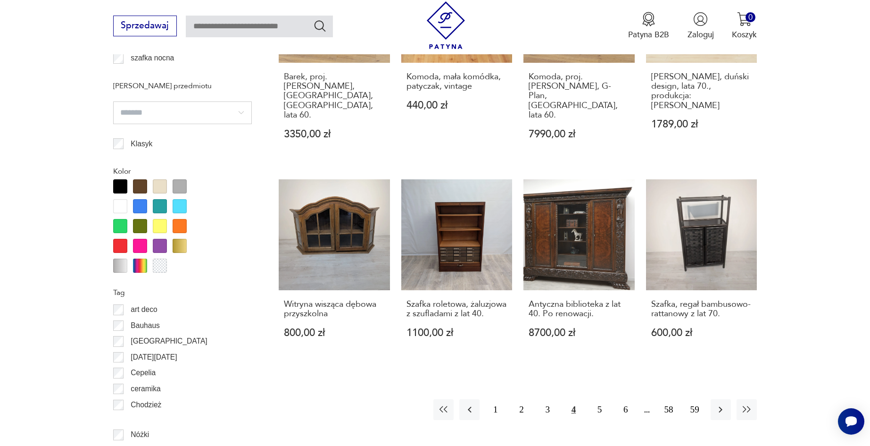
scroll to position [1027, 0]
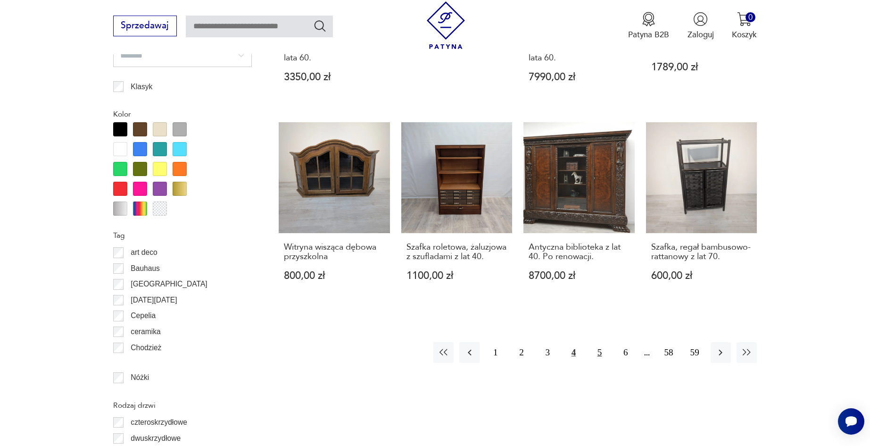
click at [596, 342] on button "5" at bounding box center [600, 352] width 20 height 20
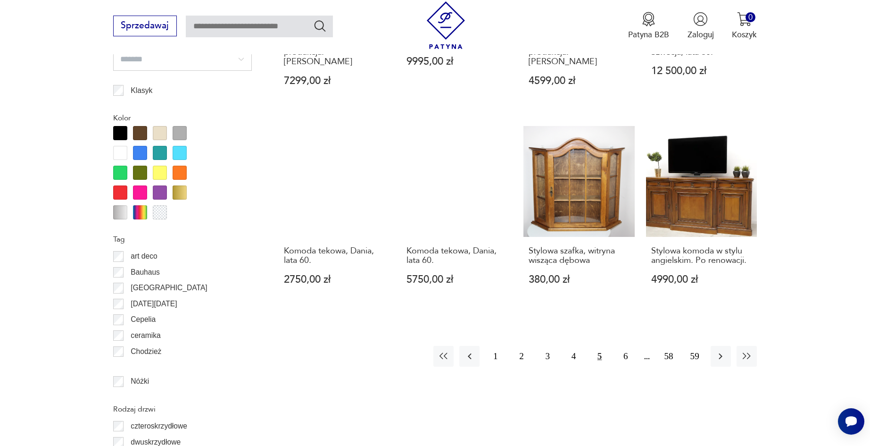
scroll to position [1027, 0]
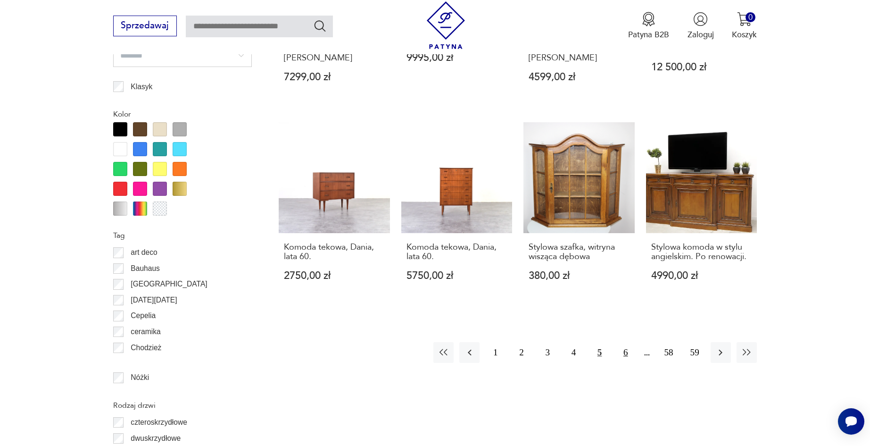
click at [629, 342] on button "6" at bounding box center [626, 352] width 20 height 20
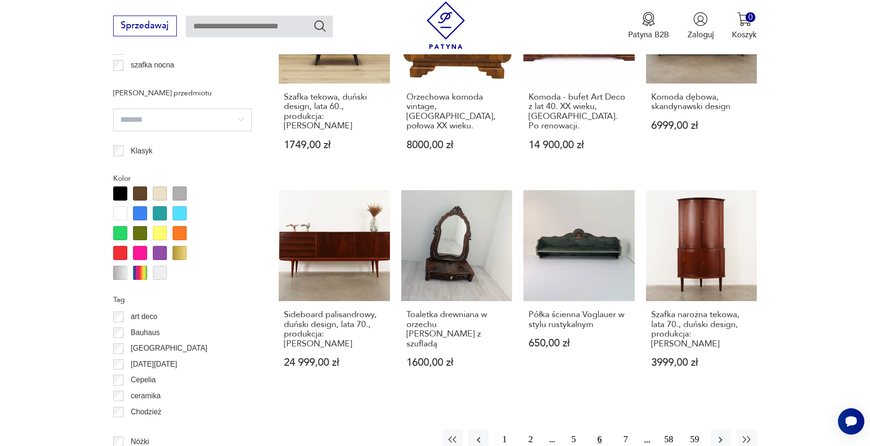
scroll to position [980, 0]
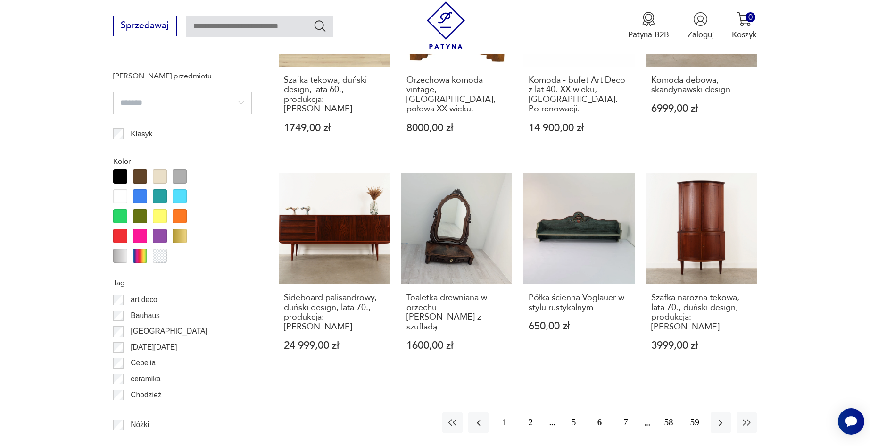
click at [630, 412] on button "7" at bounding box center [626, 422] width 20 height 20
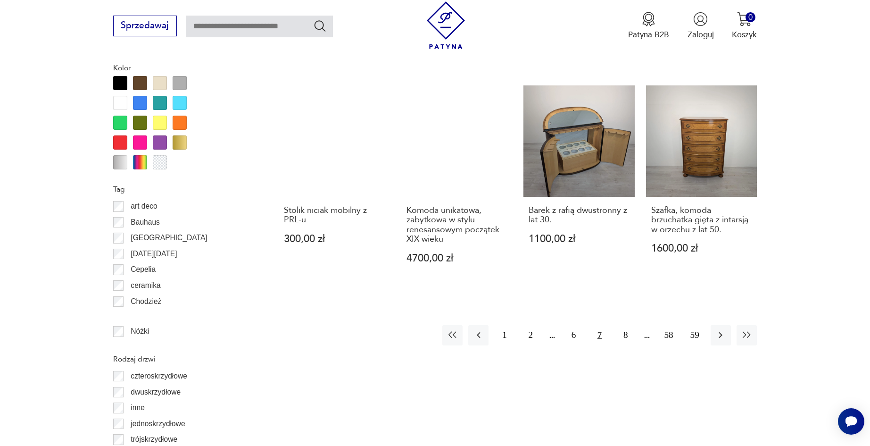
scroll to position [1074, 0]
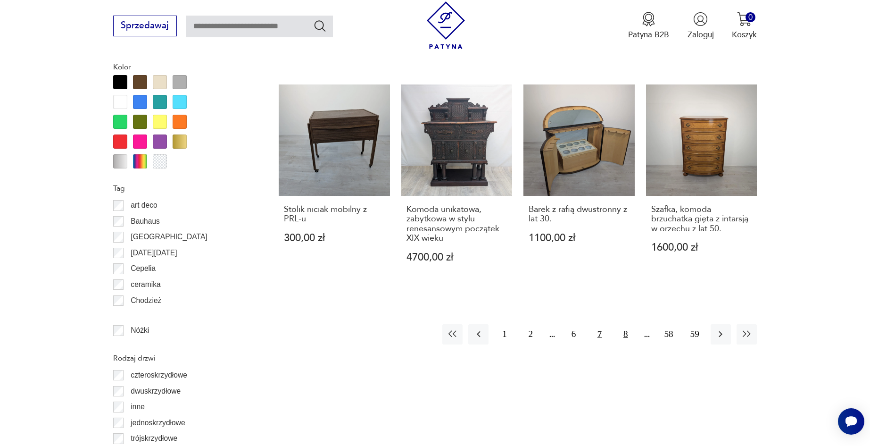
click at [625, 324] on button "8" at bounding box center [626, 334] width 20 height 20
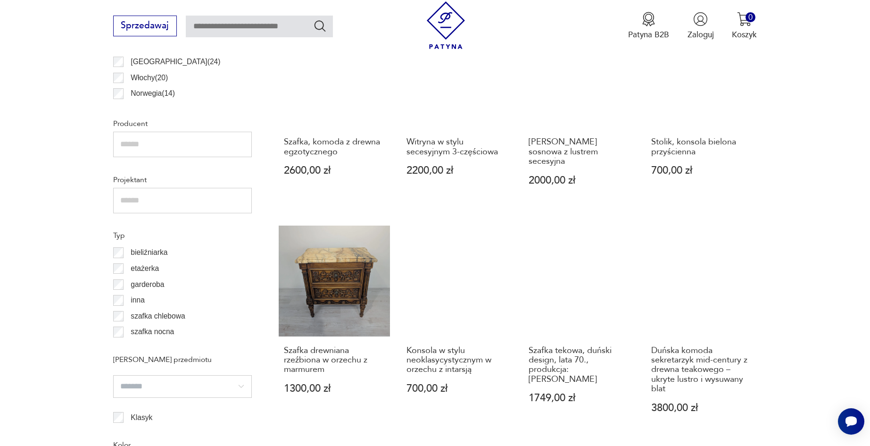
scroll to position [697, 0]
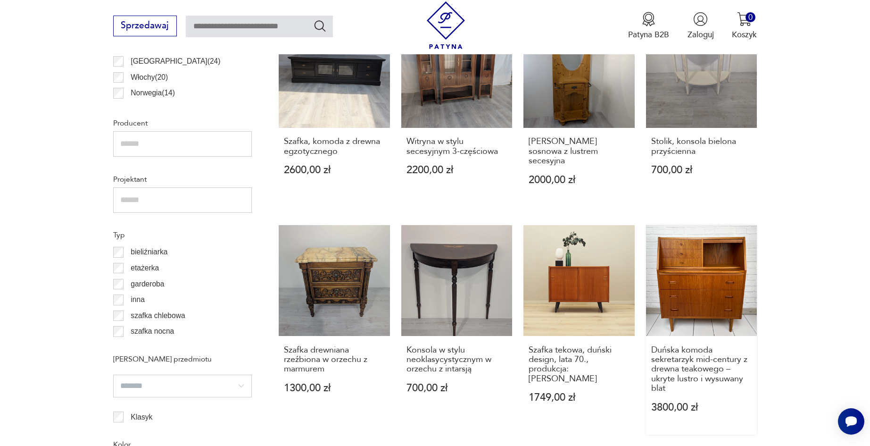
click at [696, 269] on link "Duńska komoda sekretarzyk mid-century z drewna teakowego – ukryte lustro i wysu…" at bounding box center [701, 329] width 111 height 209
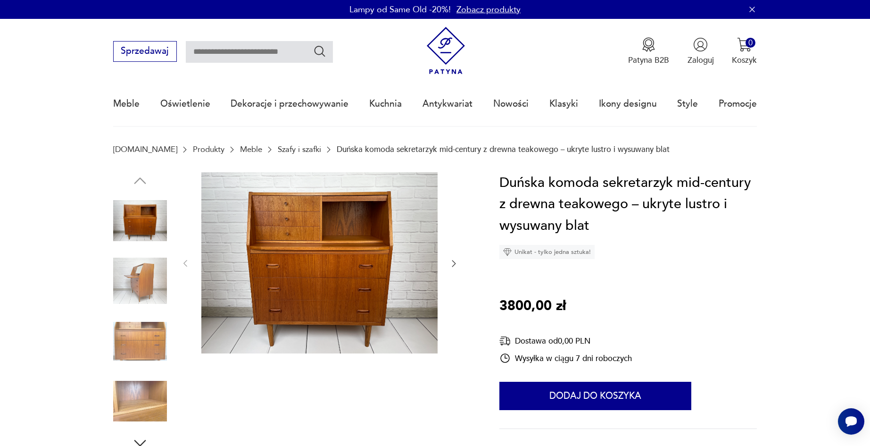
click at [152, 283] on img at bounding box center [140, 281] width 54 height 54
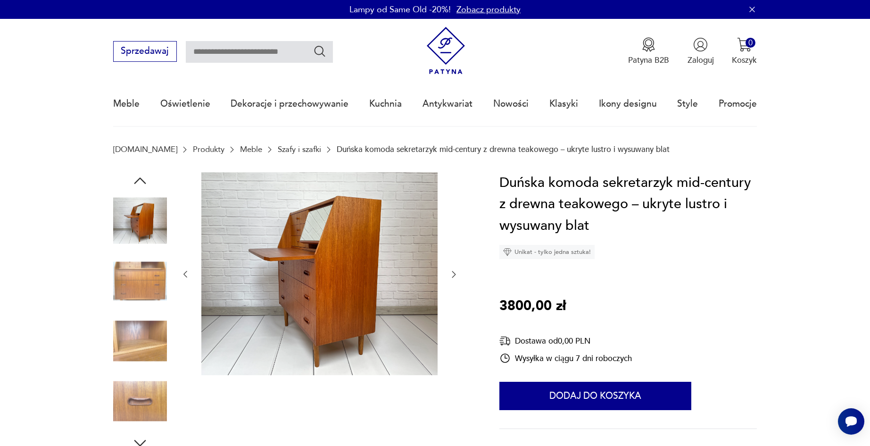
click at [138, 286] on img at bounding box center [140, 281] width 54 height 54
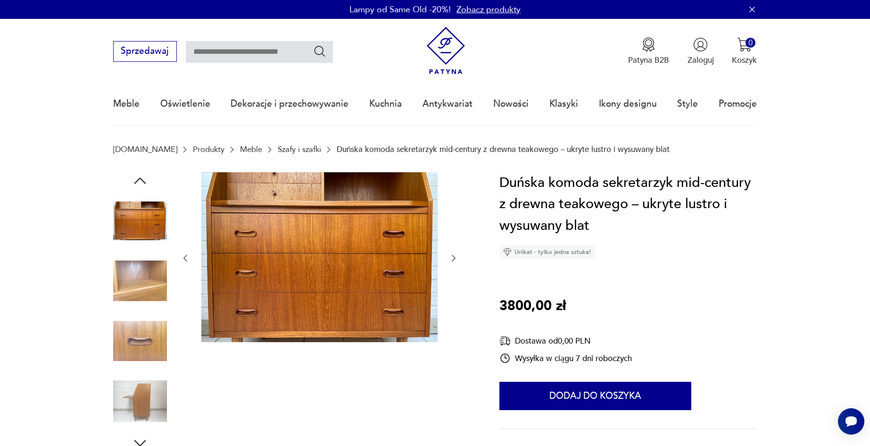
click at [141, 291] on img at bounding box center [140, 281] width 54 height 54
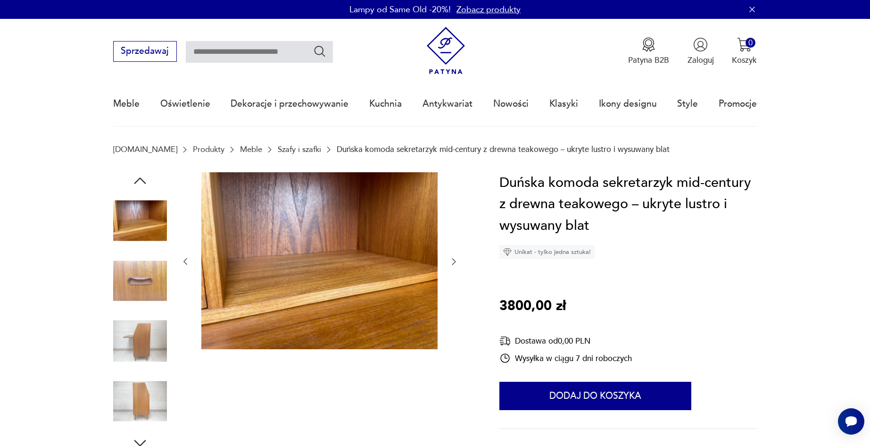
click at [144, 307] on img at bounding box center [140, 281] width 54 height 54
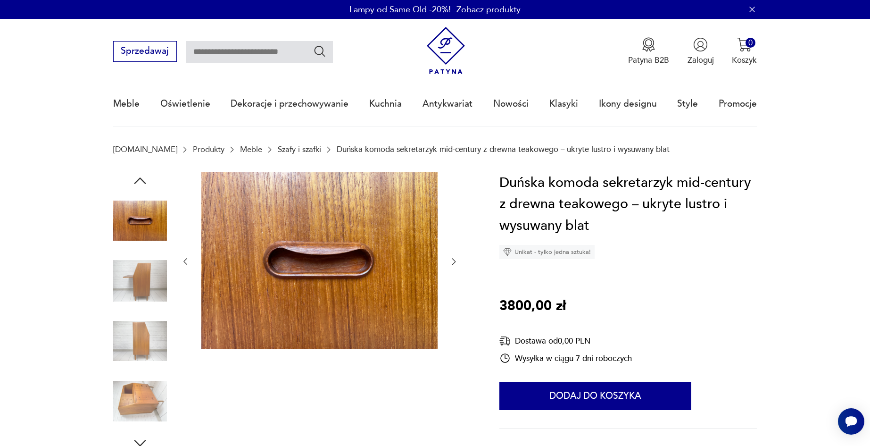
click at [147, 312] on div at bounding box center [140, 312] width 54 height 236
click at [148, 327] on img at bounding box center [140, 341] width 54 height 54
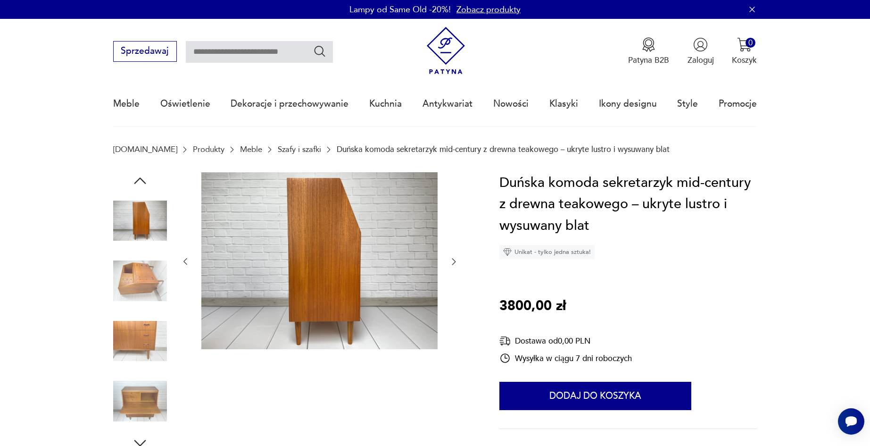
click at [142, 320] on img at bounding box center [140, 341] width 54 height 54
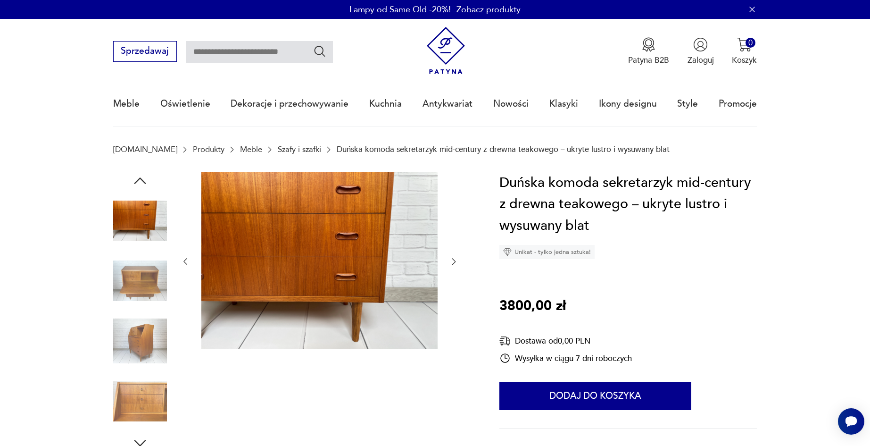
click at [141, 335] on img at bounding box center [140, 341] width 54 height 54
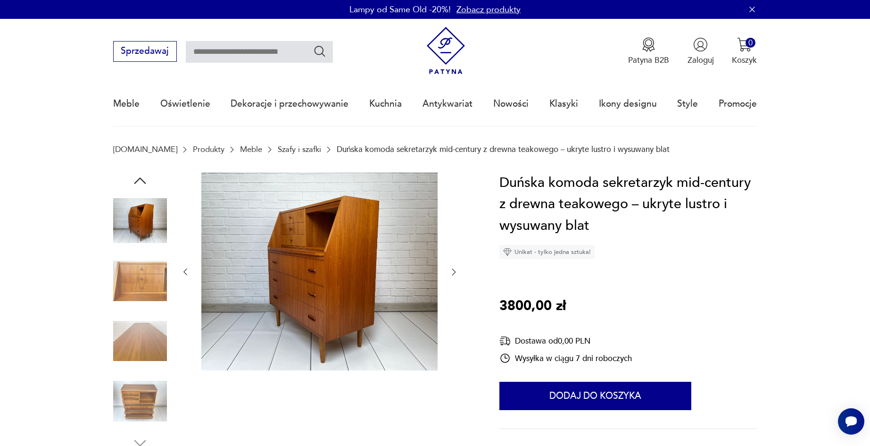
click at [132, 291] on img at bounding box center [140, 281] width 54 height 54
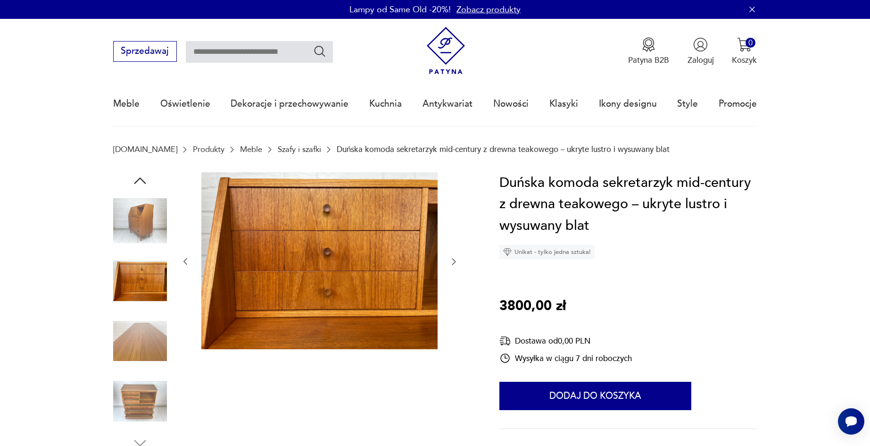
click at [141, 320] on img at bounding box center [140, 341] width 54 height 54
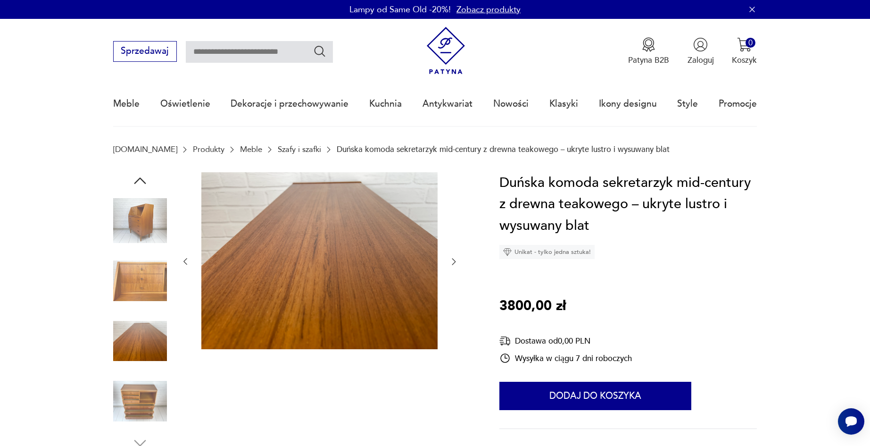
click at [144, 385] on img at bounding box center [140, 401] width 54 height 54
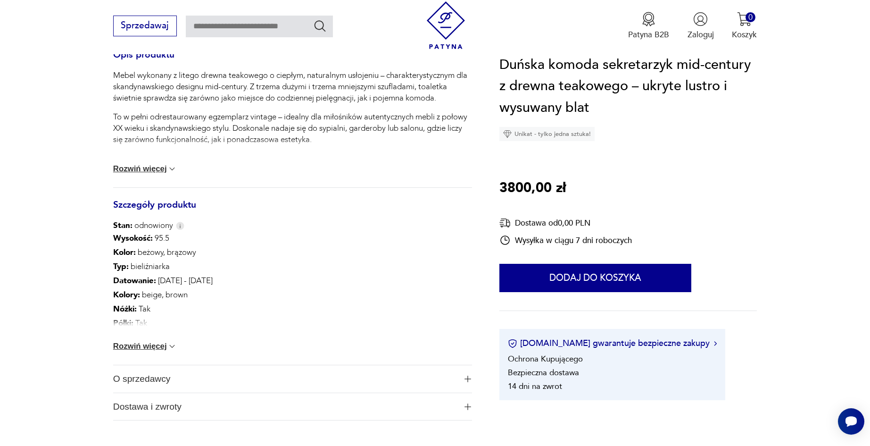
scroll to position [424, 0]
click at [133, 343] on button "Rozwiń więcej" at bounding box center [145, 344] width 64 height 9
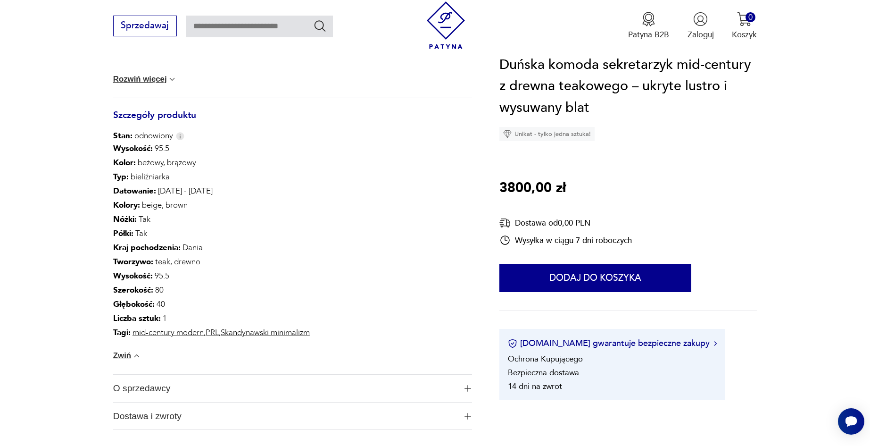
scroll to position [519, 0]
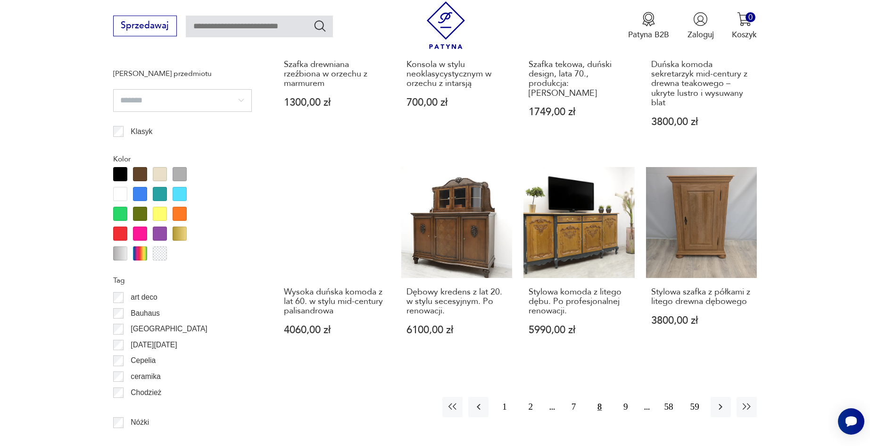
scroll to position [1037, 0]
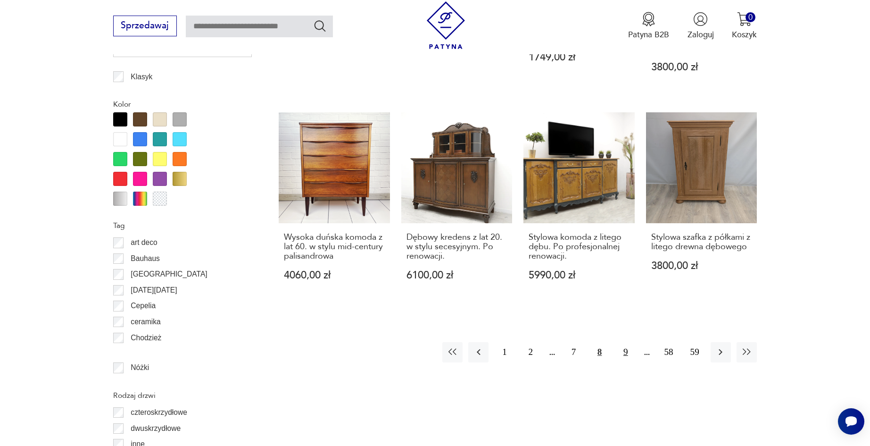
click at [629, 342] on button "9" at bounding box center [626, 352] width 20 height 20
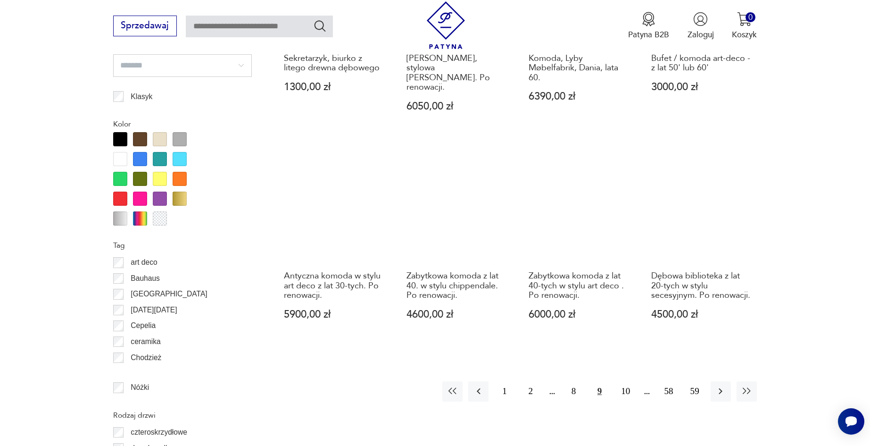
scroll to position [1027, 0]
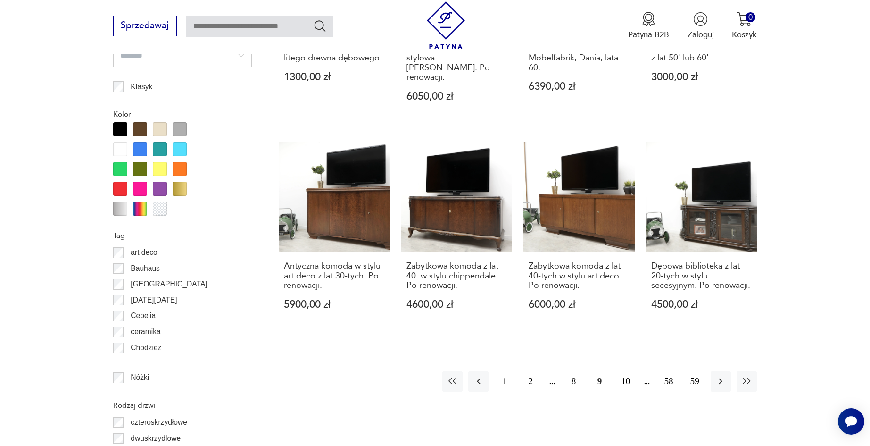
click at [629, 371] on button "10" at bounding box center [626, 381] width 20 height 20
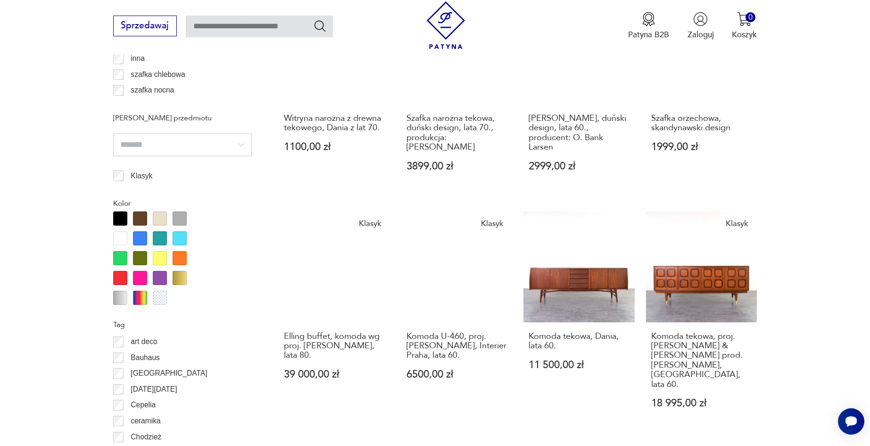
scroll to position [1074, 0]
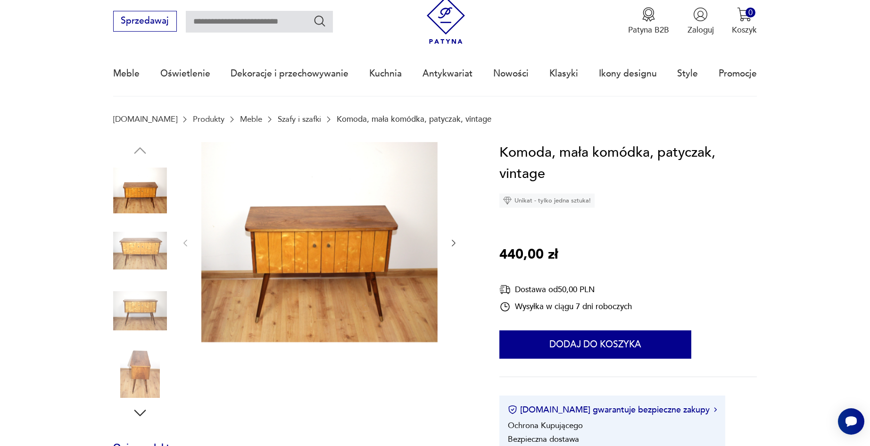
scroll to position [47, 0]
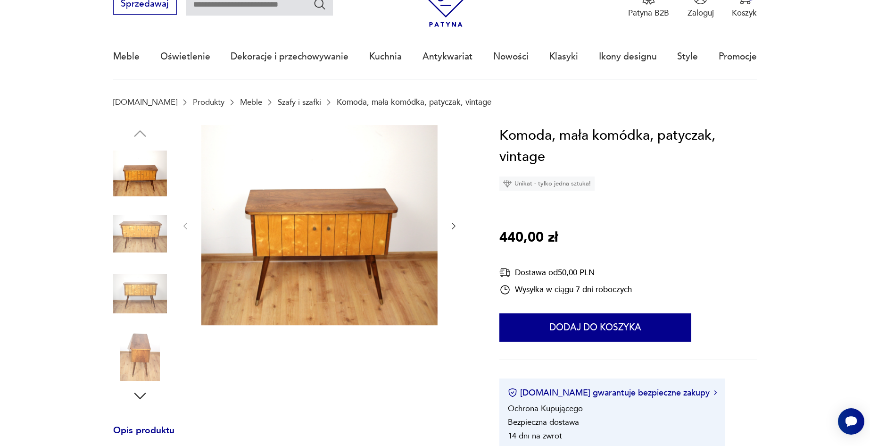
click at [453, 225] on icon "button" at bounding box center [453, 225] width 9 height 9
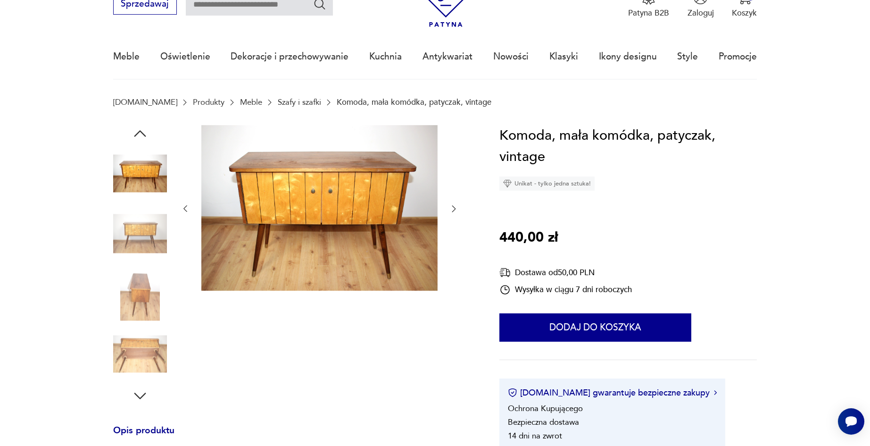
click at [451, 209] on icon "button" at bounding box center [453, 208] width 9 height 9
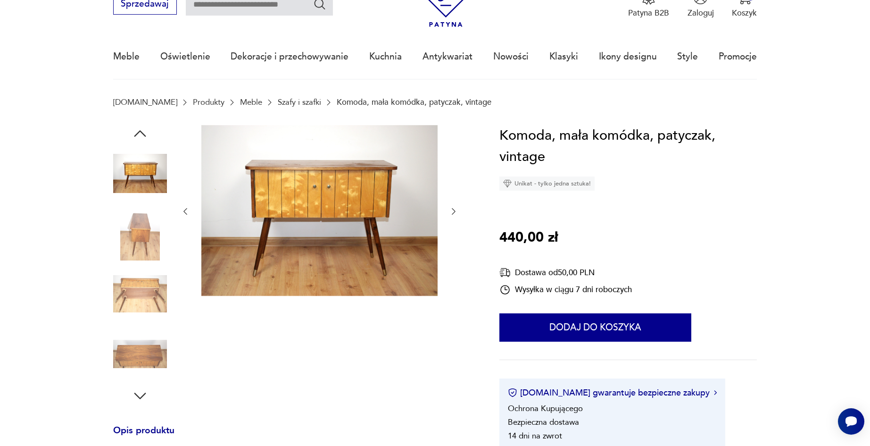
click at [451, 209] on icon "button" at bounding box center [453, 211] width 9 height 9
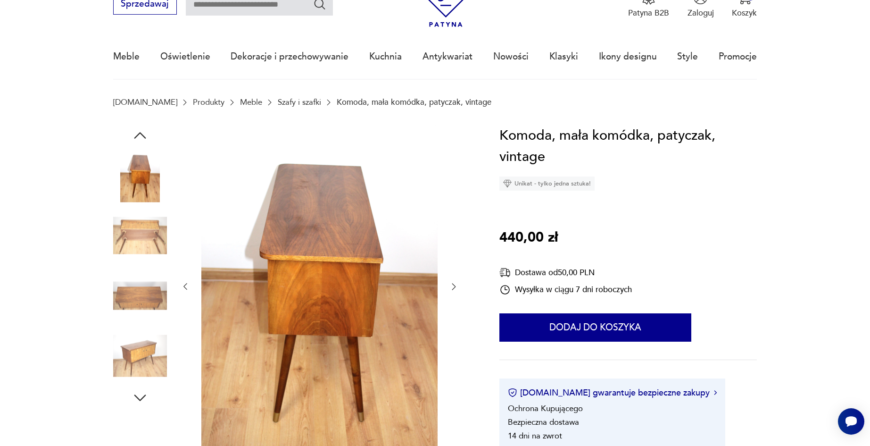
click at [448, 284] on div at bounding box center [320, 287] width 278 height 324
click at [451, 286] on icon "button" at bounding box center [453, 286] width 9 height 9
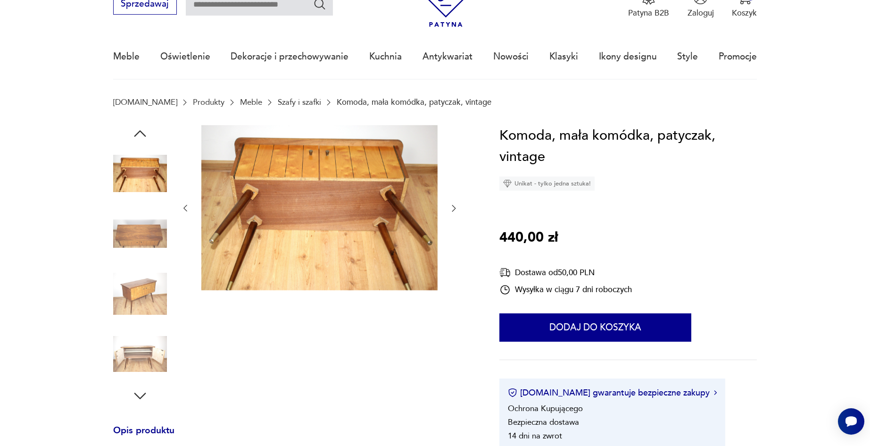
click at [454, 202] on div at bounding box center [320, 208] width 278 height 167
click at [456, 208] on icon "button" at bounding box center [453, 207] width 9 height 9
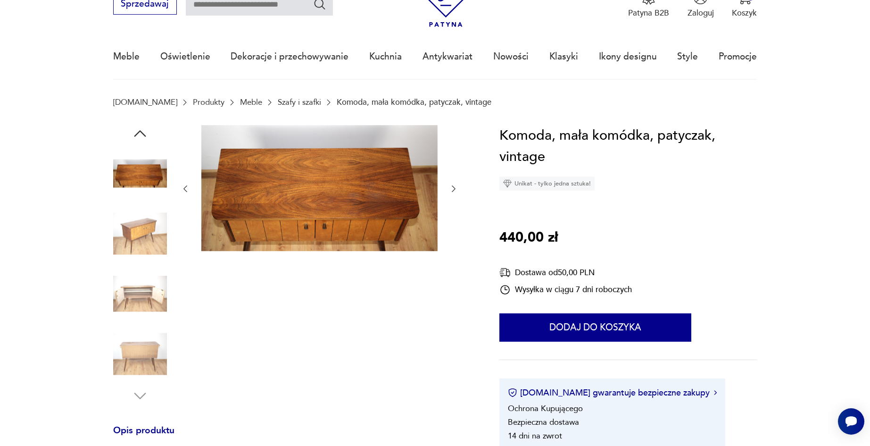
click at [454, 192] on icon "button" at bounding box center [453, 188] width 9 height 9
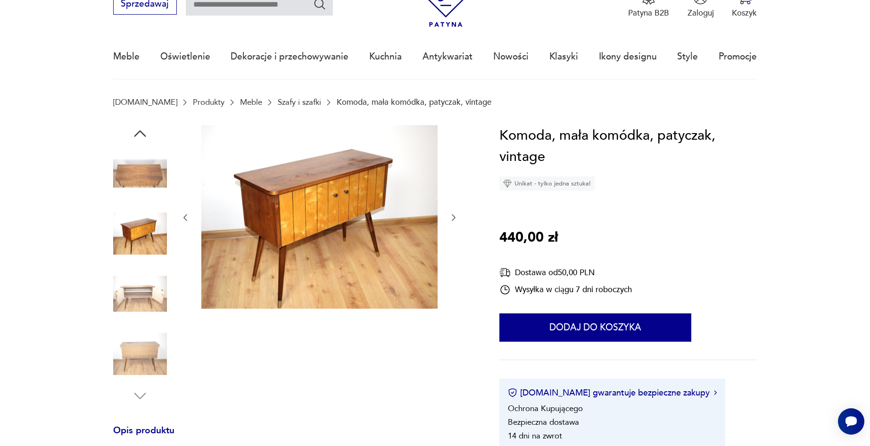
click at [452, 215] on icon "button" at bounding box center [453, 217] width 9 height 9
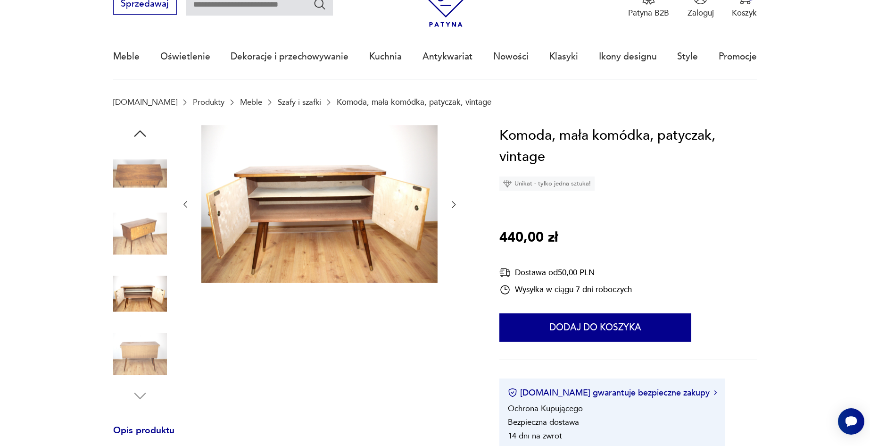
click at [450, 208] on icon "button" at bounding box center [453, 204] width 9 height 9
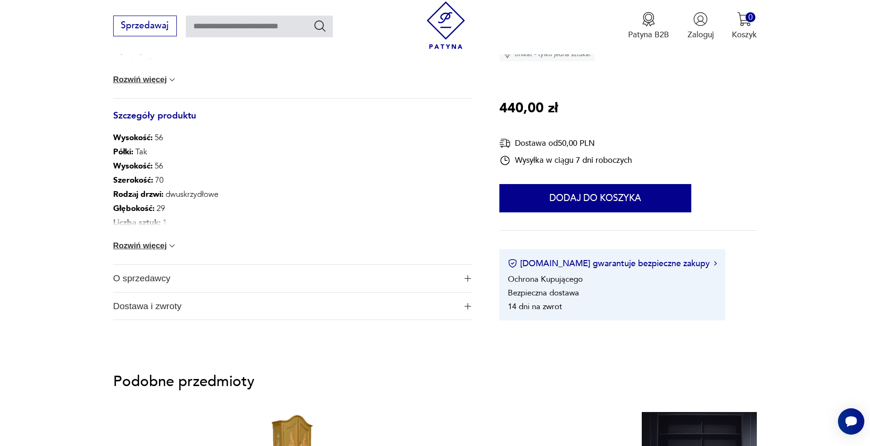
scroll to position [519, 0]
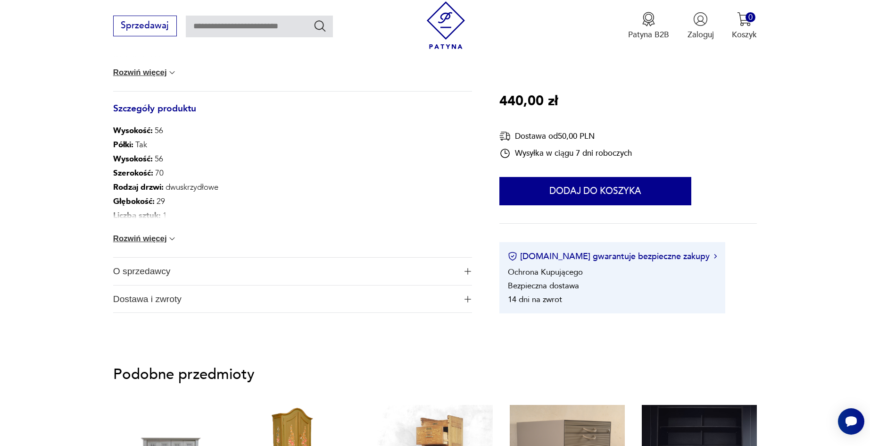
click at [143, 235] on button "Rozwiń więcej" at bounding box center [145, 238] width 64 height 9
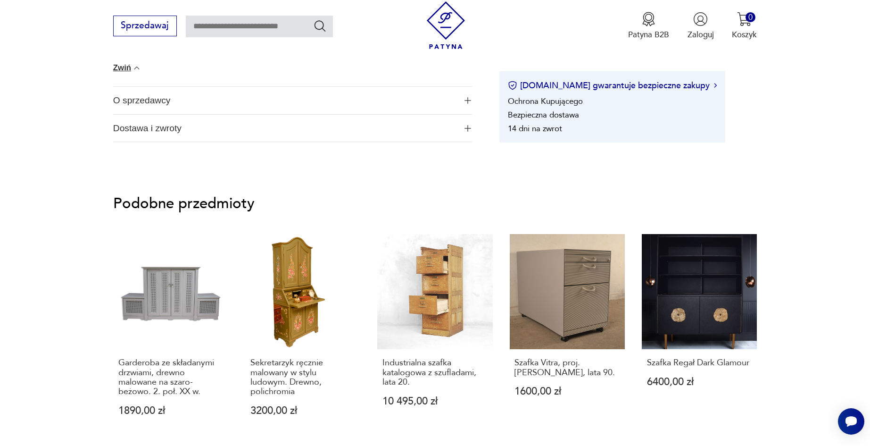
scroll to position [707, 0]
